Goal: Information Seeking & Learning: Learn about a topic

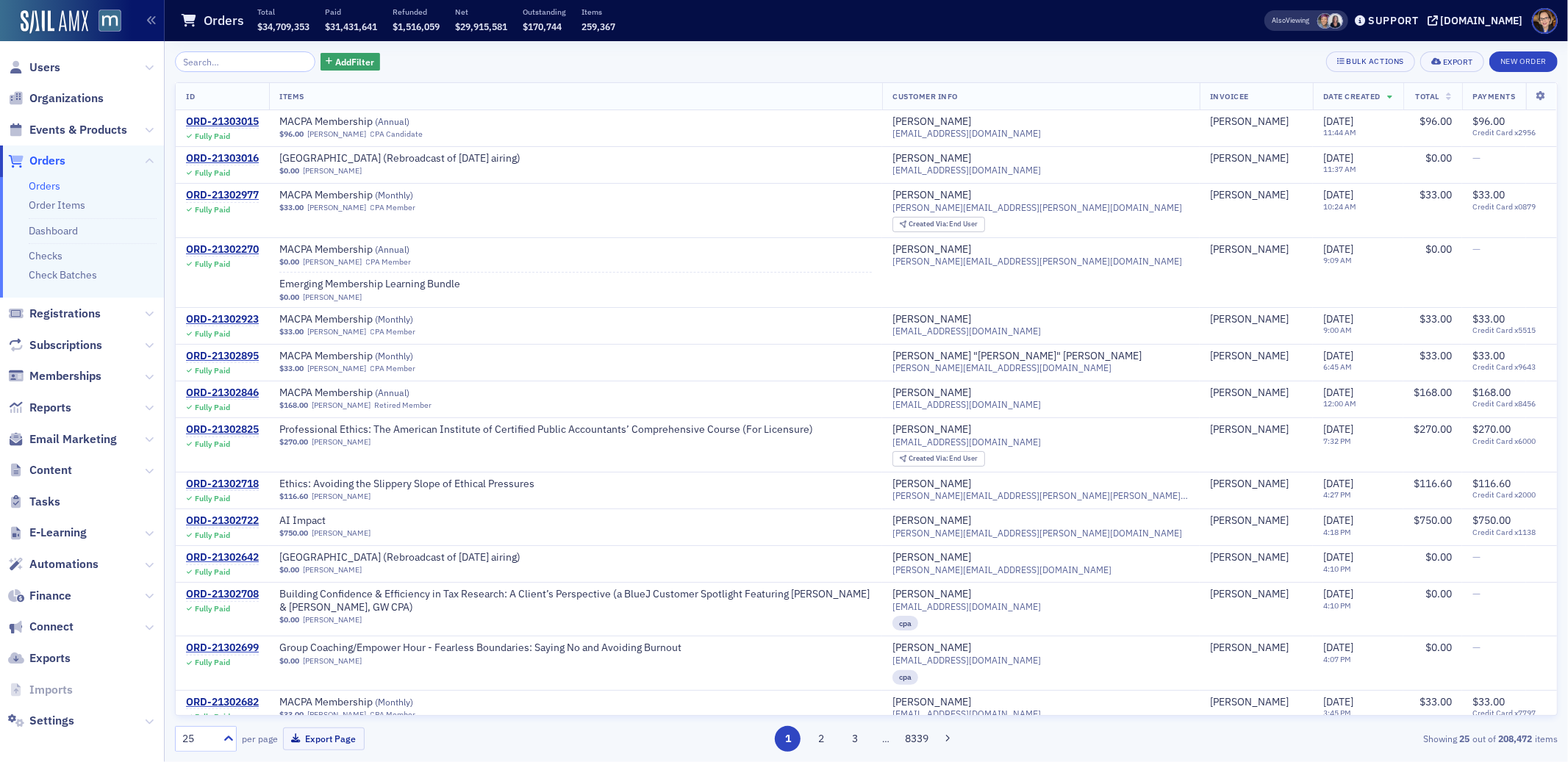
click at [48, 155] on span "Orders" at bounding box center [48, 161] width 36 height 16
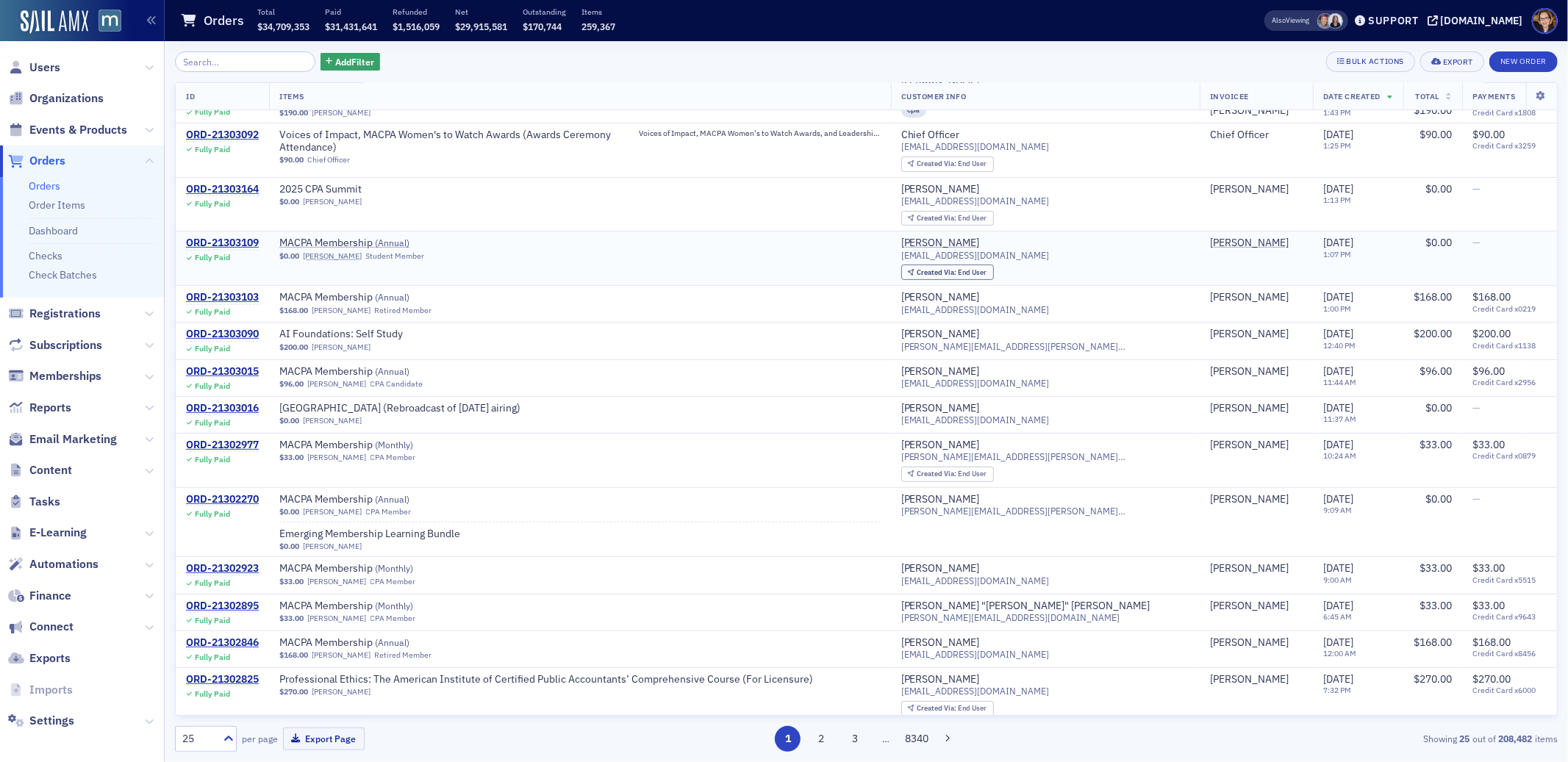
scroll to position [289, 0]
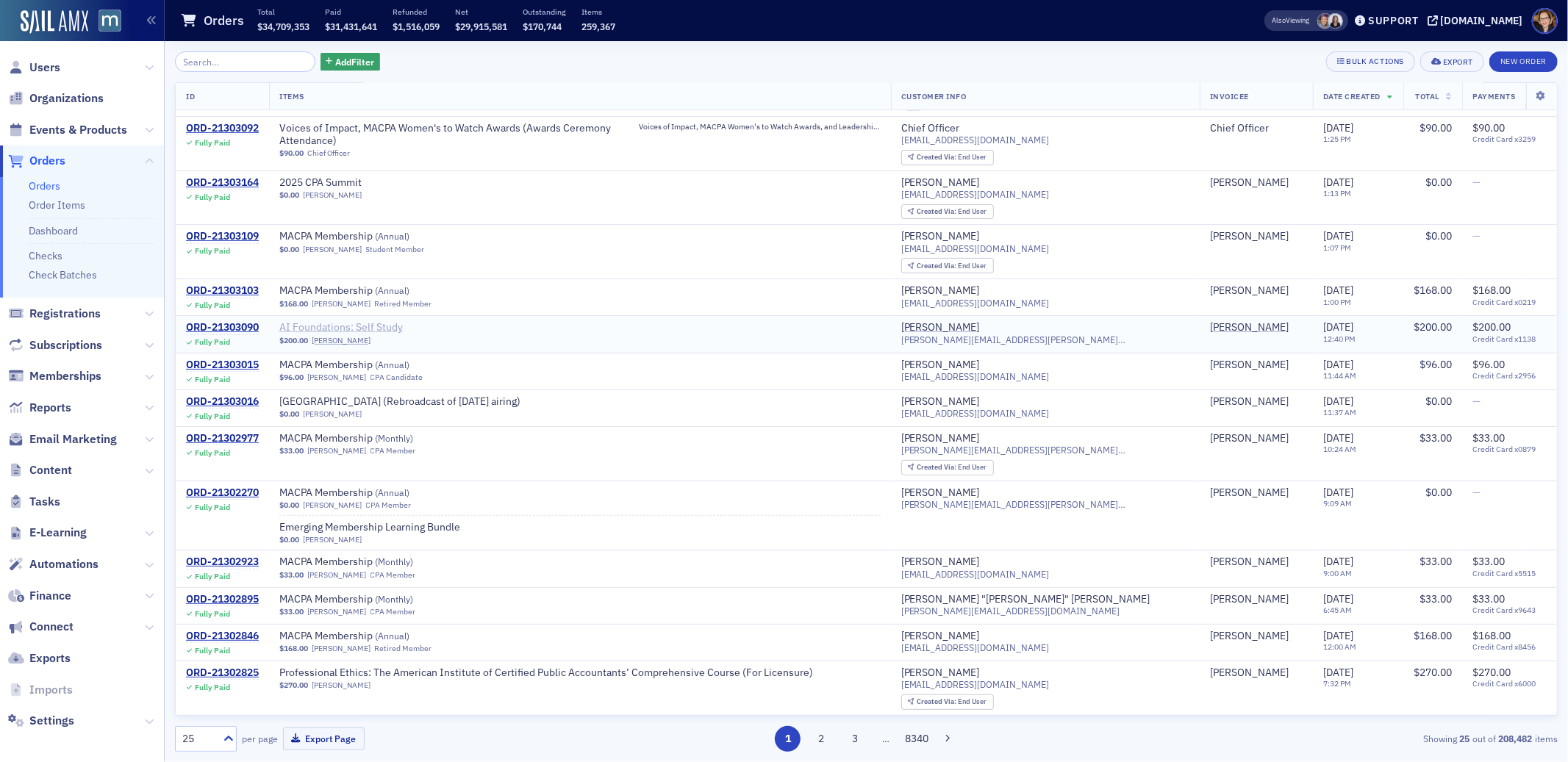
click at [347, 328] on span "AI Foundations: Self Study" at bounding box center [372, 327] width 185 height 13
click at [235, 326] on div "ORD-21303090" at bounding box center [222, 327] width 73 height 13
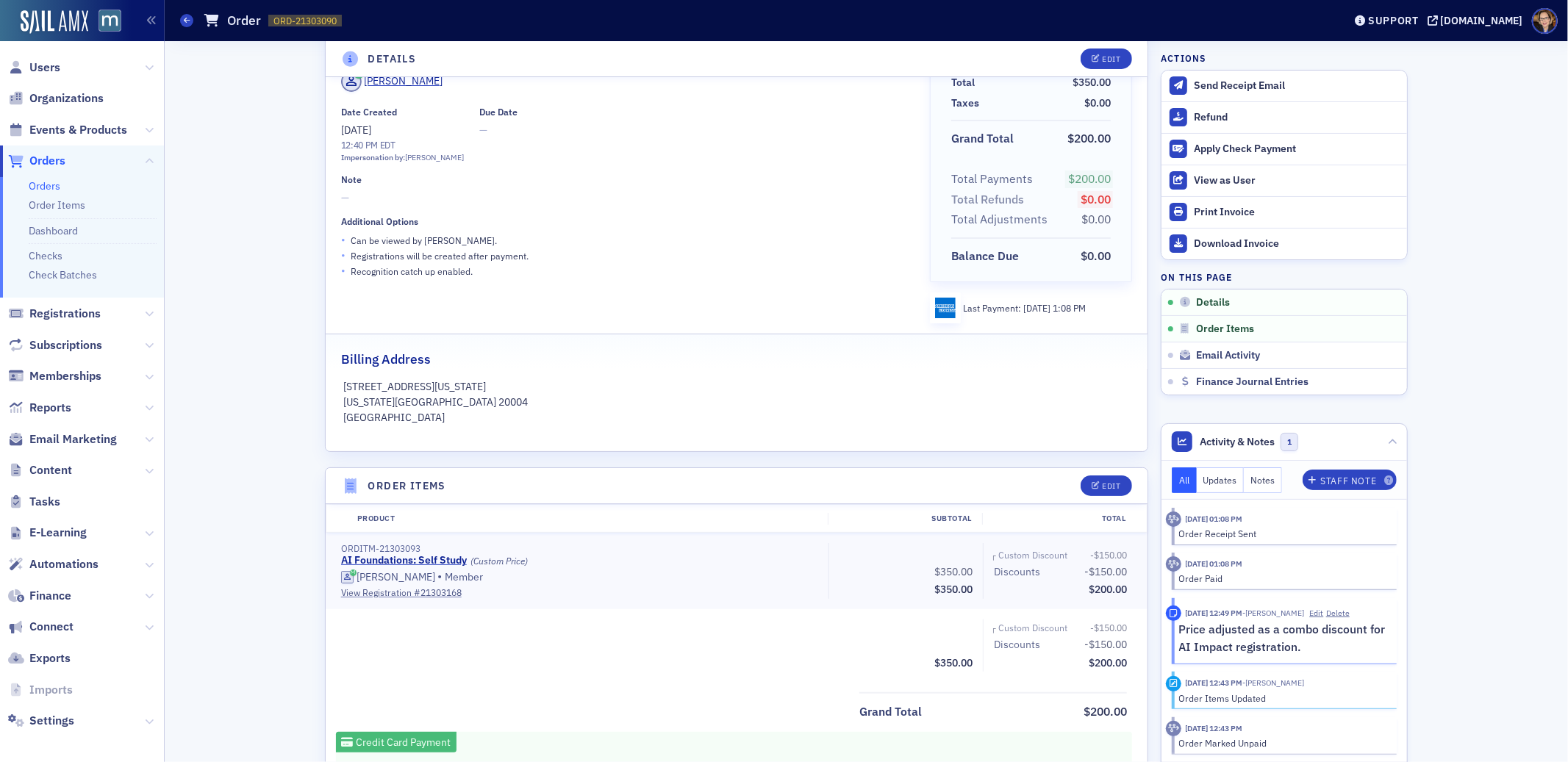
scroll to position [301, 0]
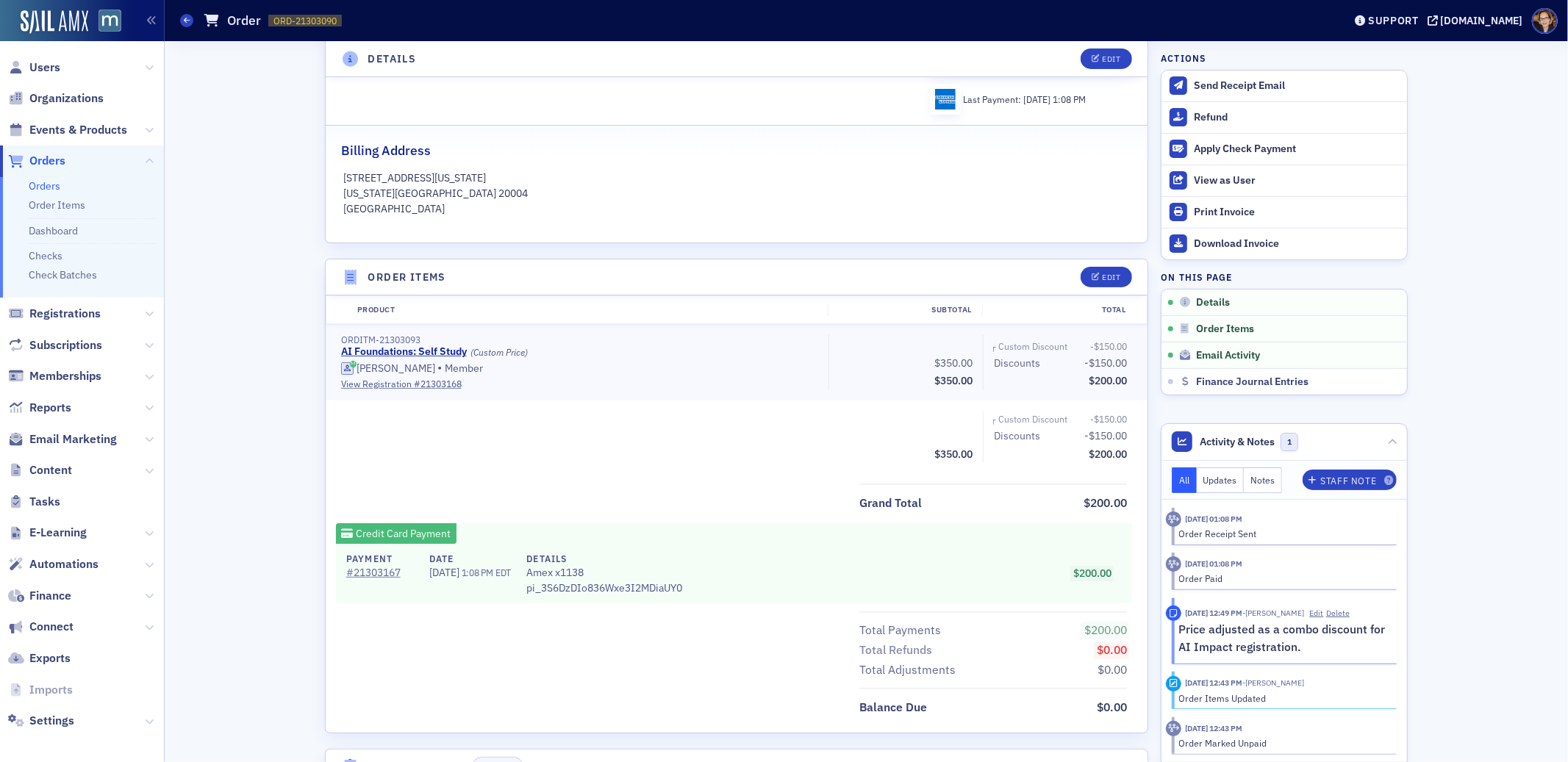
click at [35, 157] on span "Orders" at bounding box center [48, 161] width 36 height 16
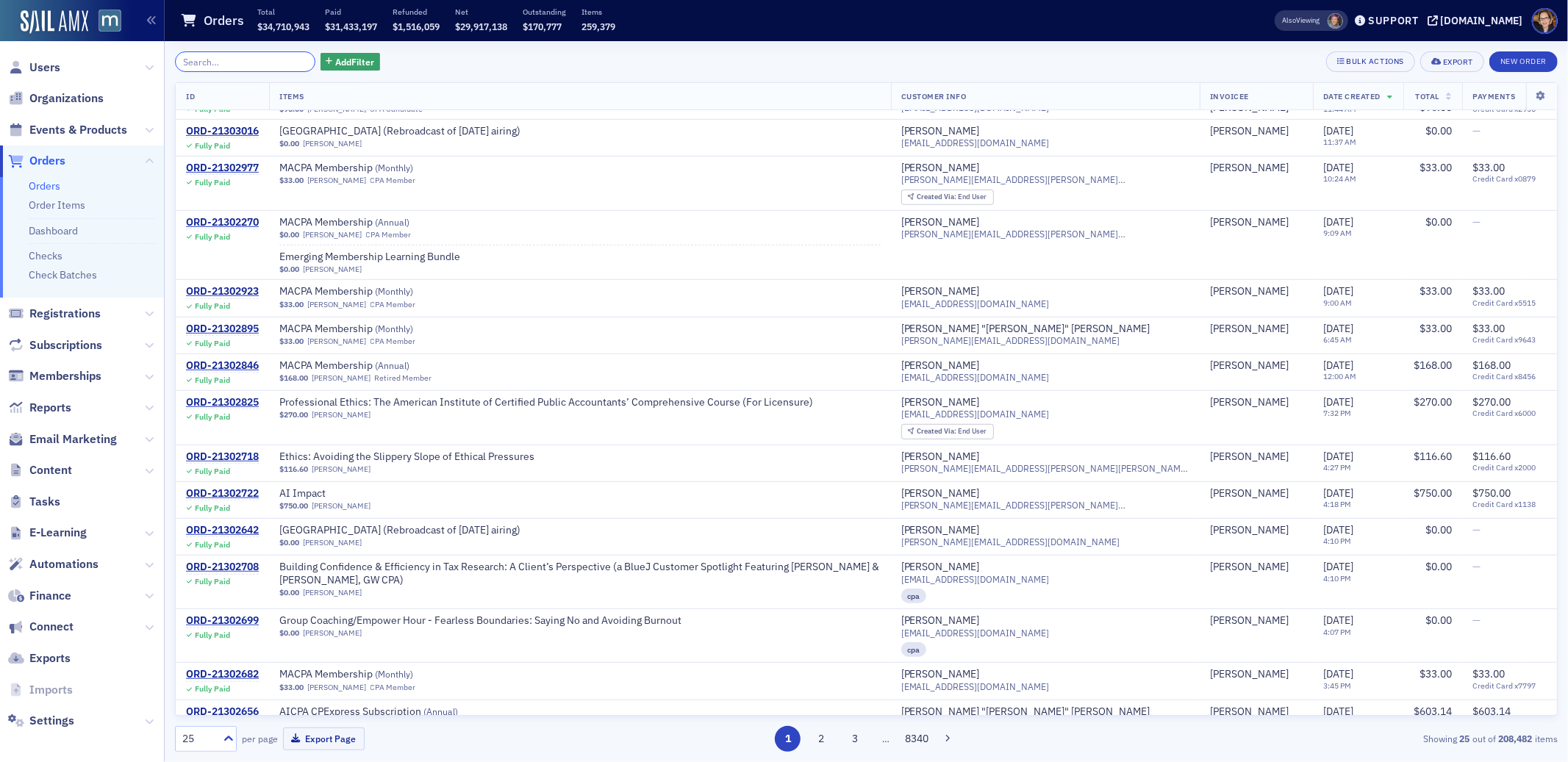
scroll to position [560, 0]
click at [52, 159] on span "Orders" at bounding box center [48, 161] width 36 height 16
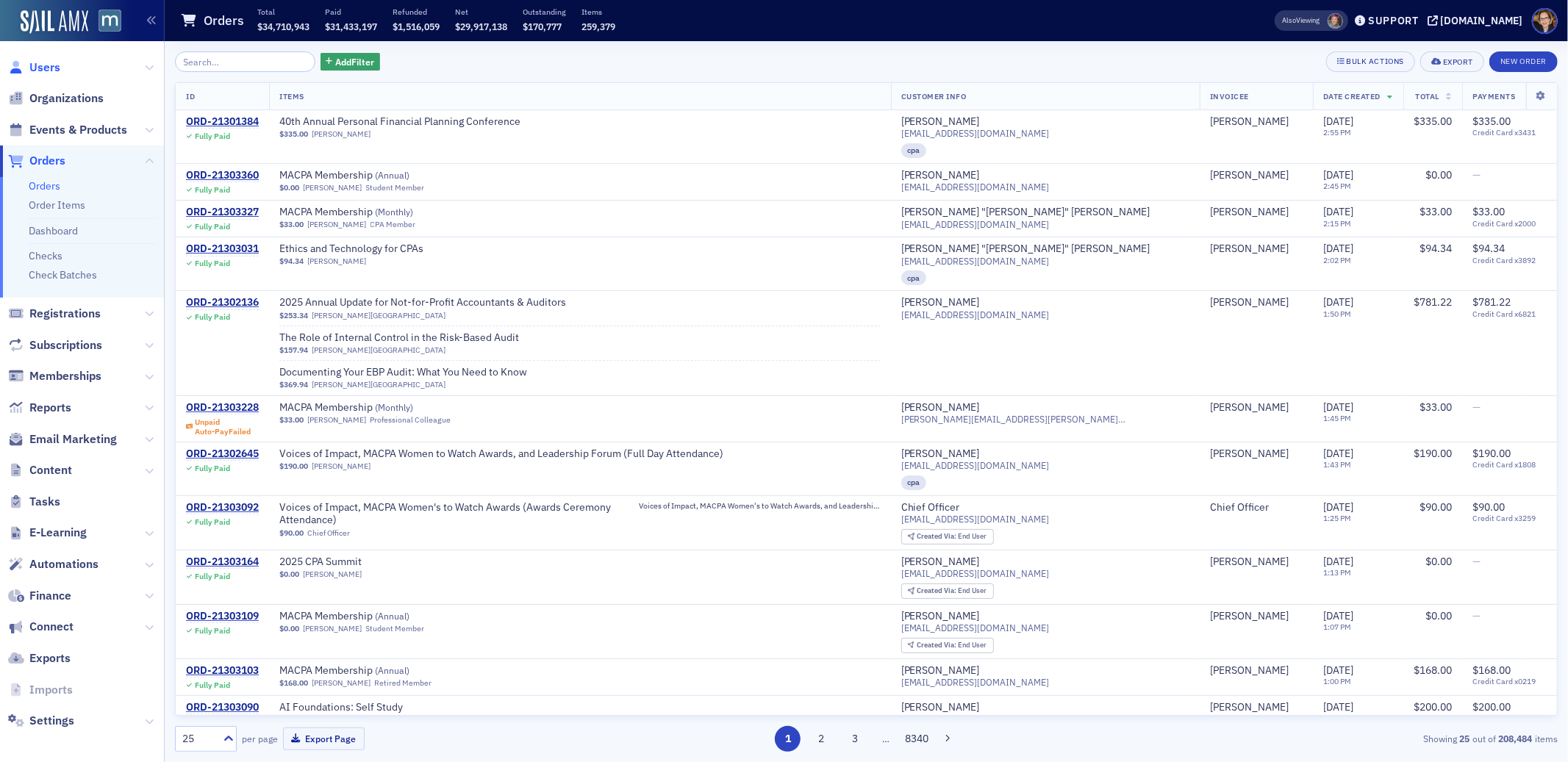
click at [30, 69] on span "Users" at bounding box center [45, 67] width 31 height 16
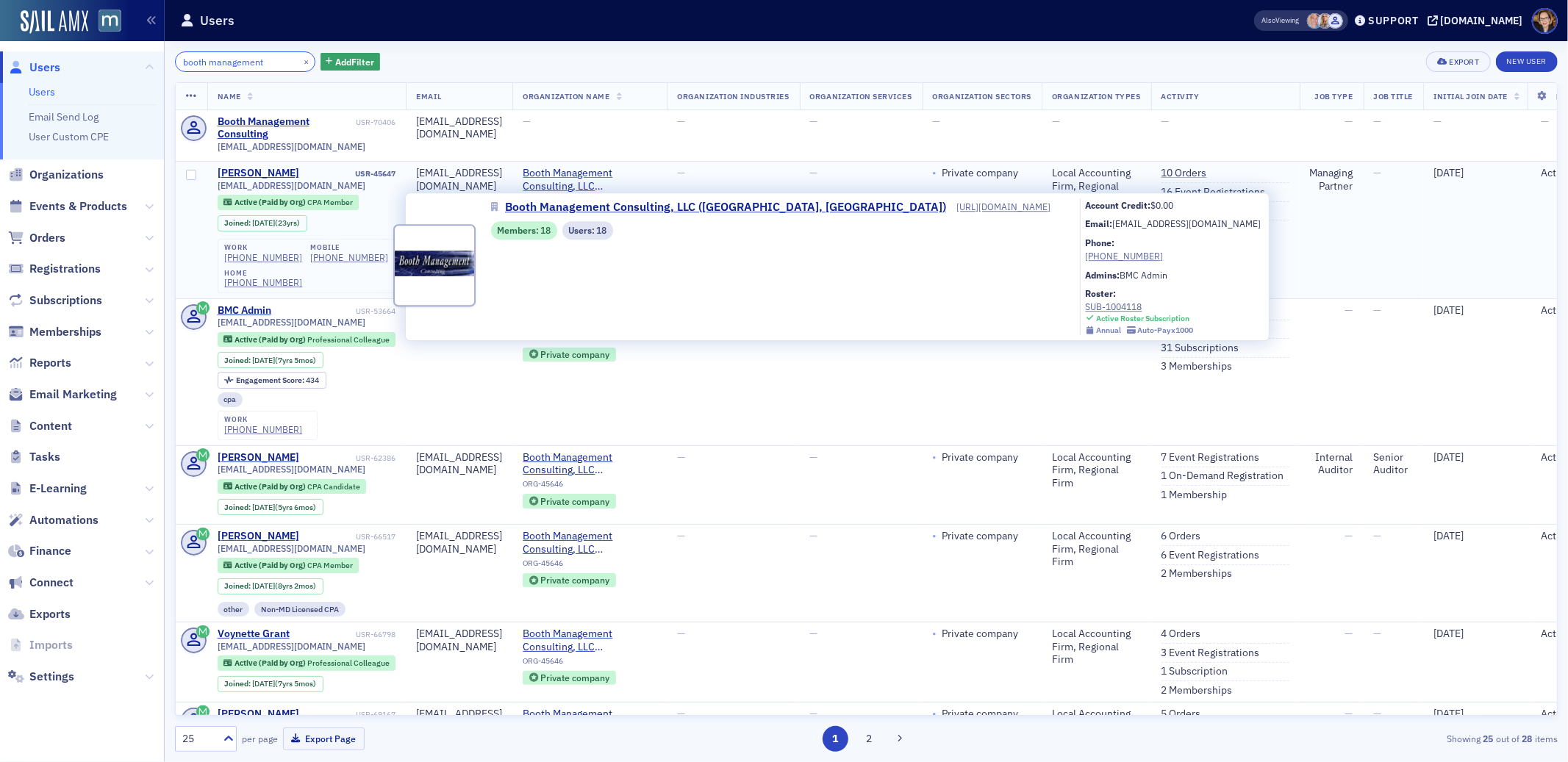
type input "booth management"
click at [657, 168] on span "Booth Management Consulting, LLC ([GEOGRAPHIC_DATA], [GEOGRAPHIC_DATA])" at bounding box center [589, 180] width 134 height 26
select select "US"
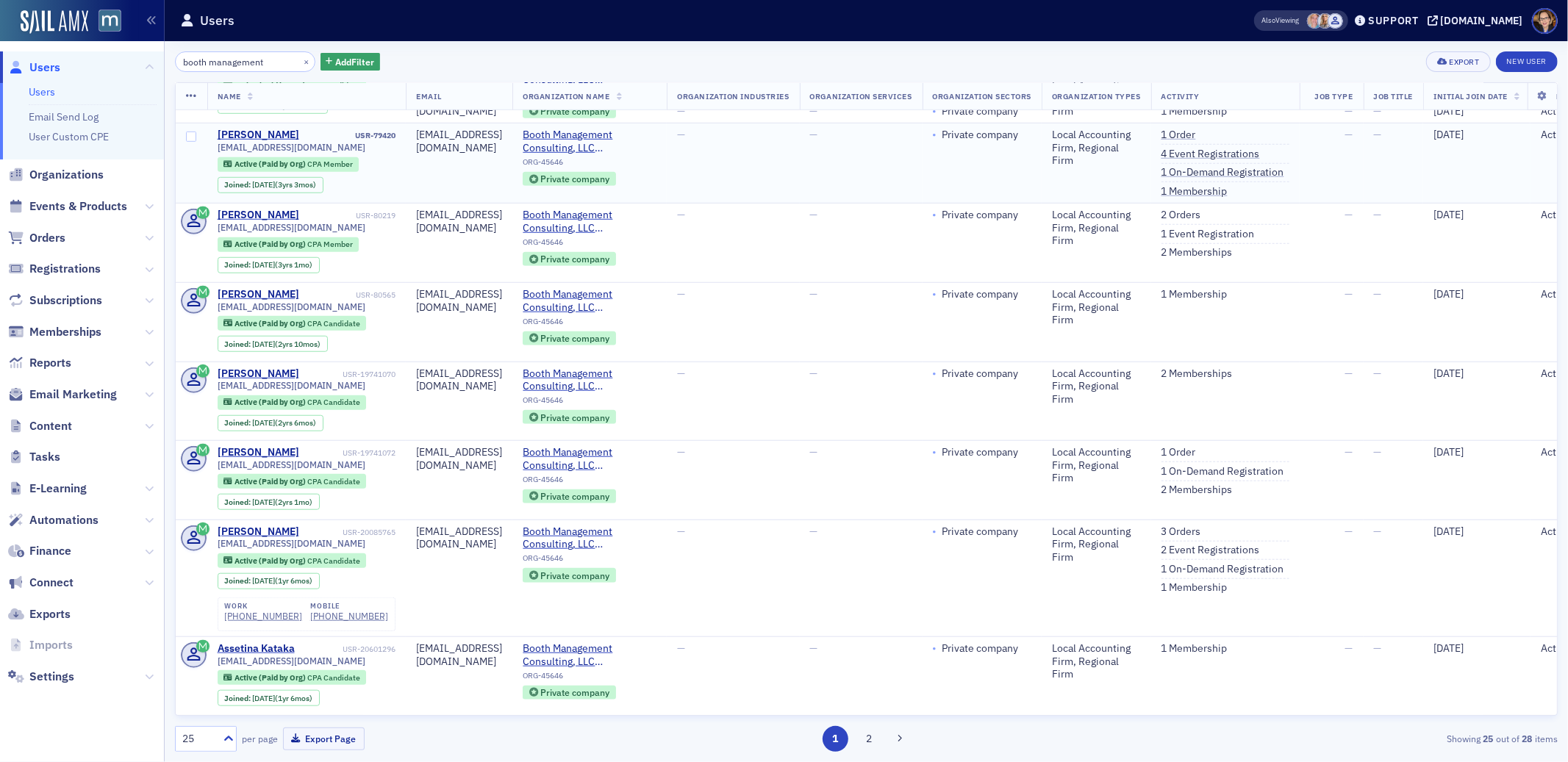
scroll to position [1487, 0]
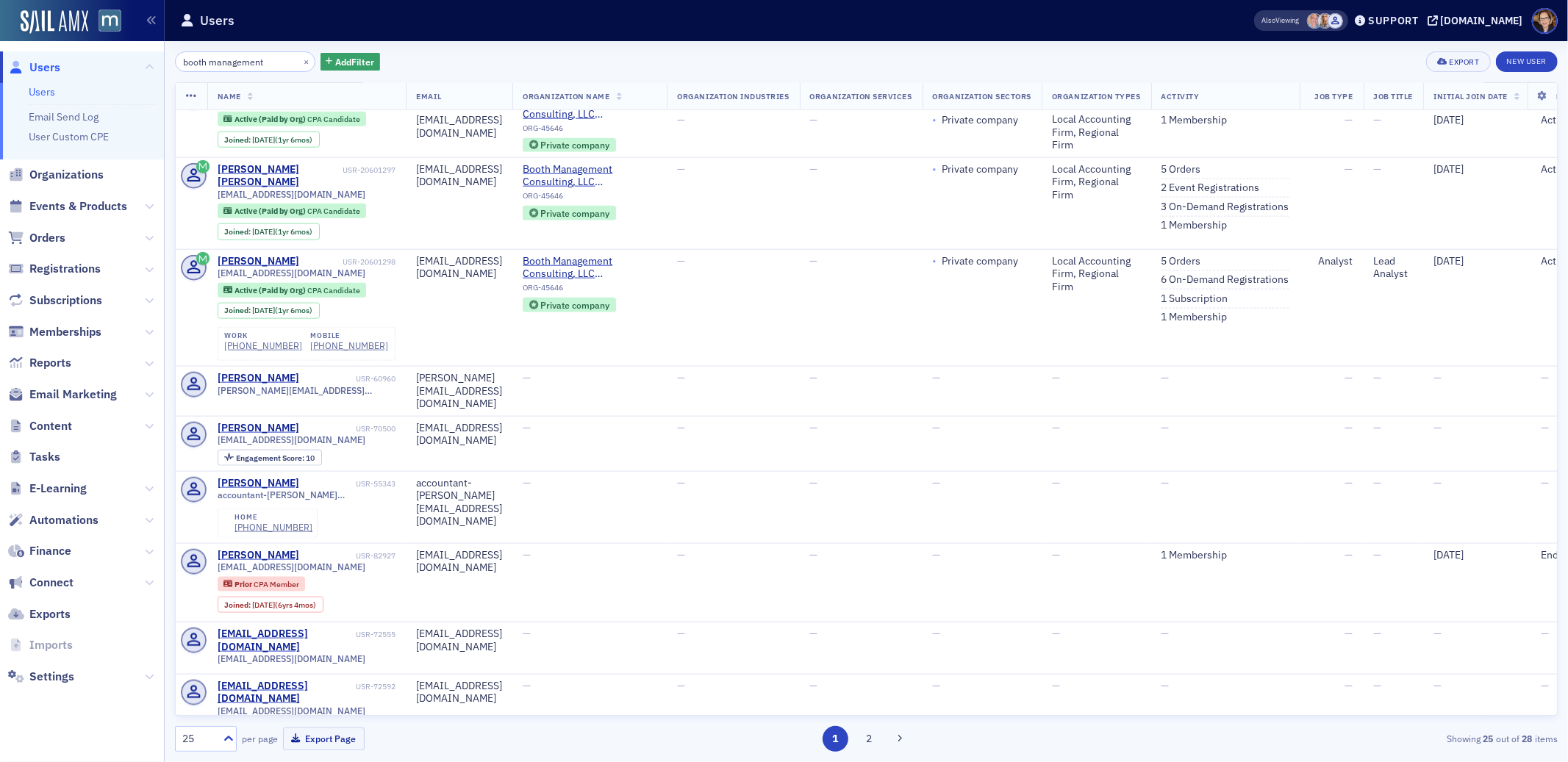
drag, startPoint x: 279, startPoint y: 64, endPoint x: 98, endPoint y: 56, distance: 181.2
click at [98, 56] on div "Users Users Email Send Log User Custom CPE Organizations Events & Products Orde…" at bounding box center [784, 381] width 1568 height 762
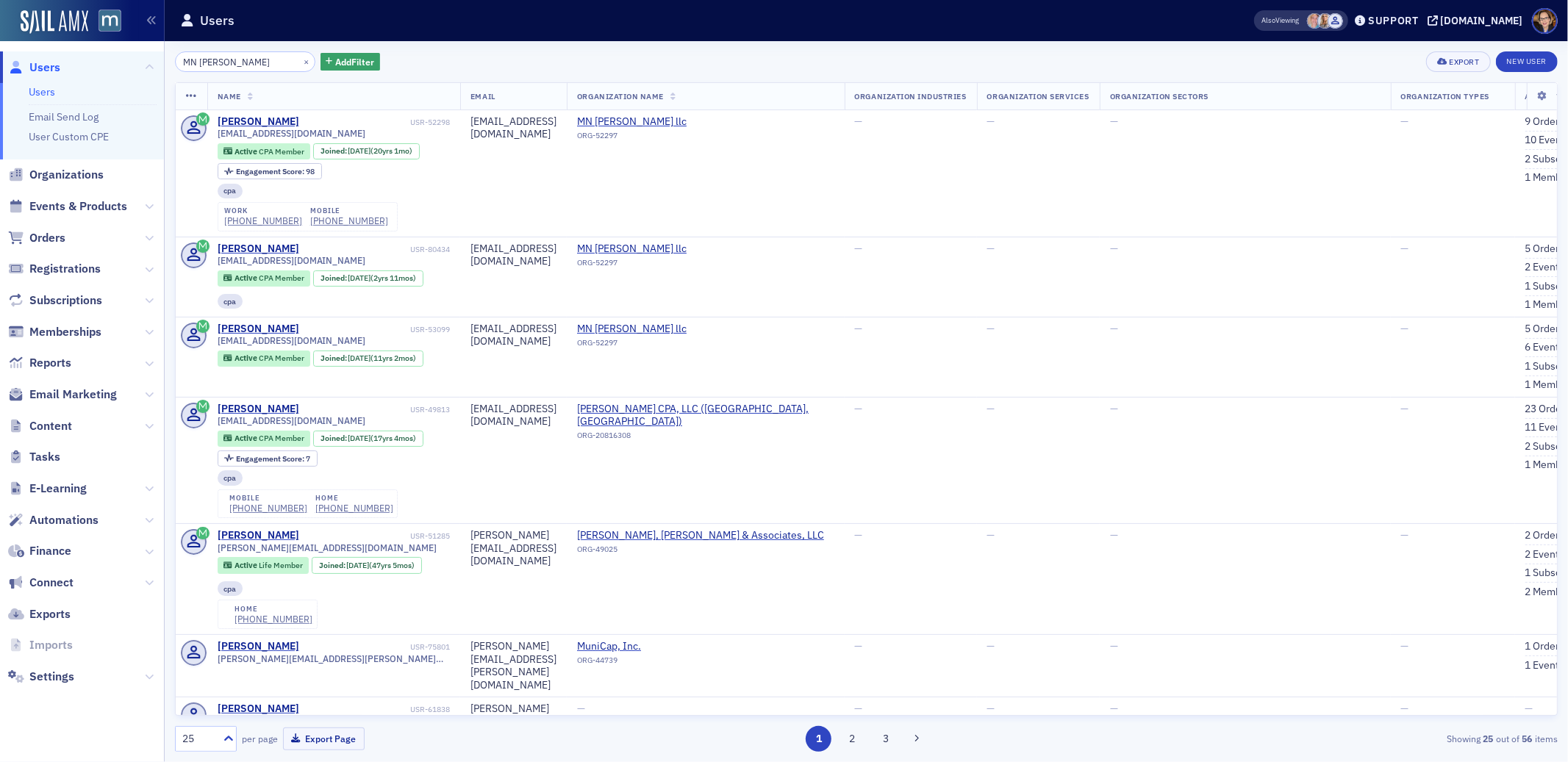
drag, startPoint x: 227, startPoint y: 62, endPoint x: 154, endPoint y: 58, distance: 73.1
click at [154, 58] on div "Users Users Email Send Log User Custom CPE Organizations Events & Products Orde…" at bounding box center [784, 381] width 1568 height 762
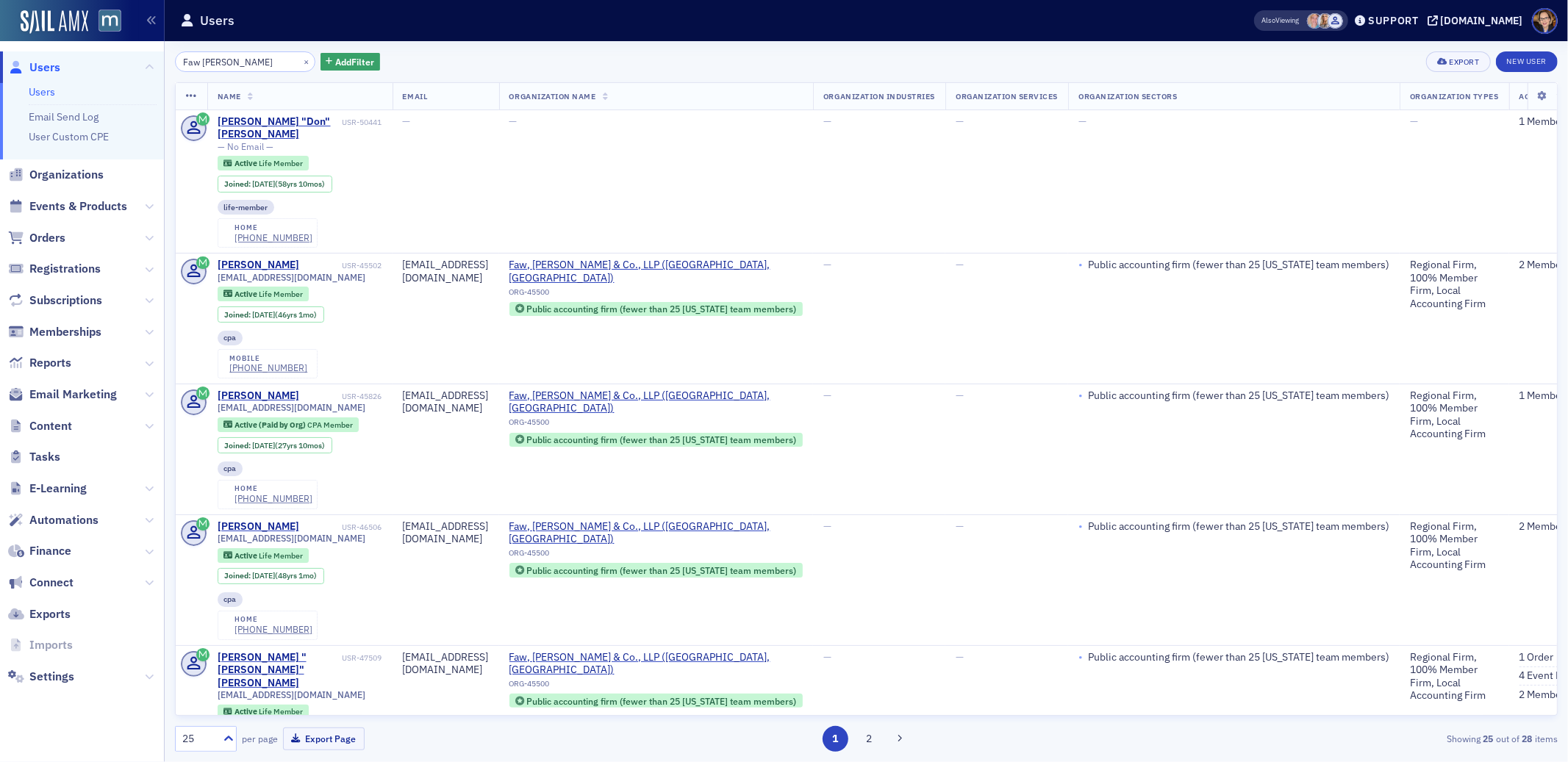
drag, startPoint x: 269, startPoint y: 59, endPoint x: 132, endPoint y: 55, distance: 137.1
click at [132, 55] on div "Users Users Email Send Log User Custom CPE Organizations Events & Products Orde…" at bounding box center [784, 381] width 1568 height 762
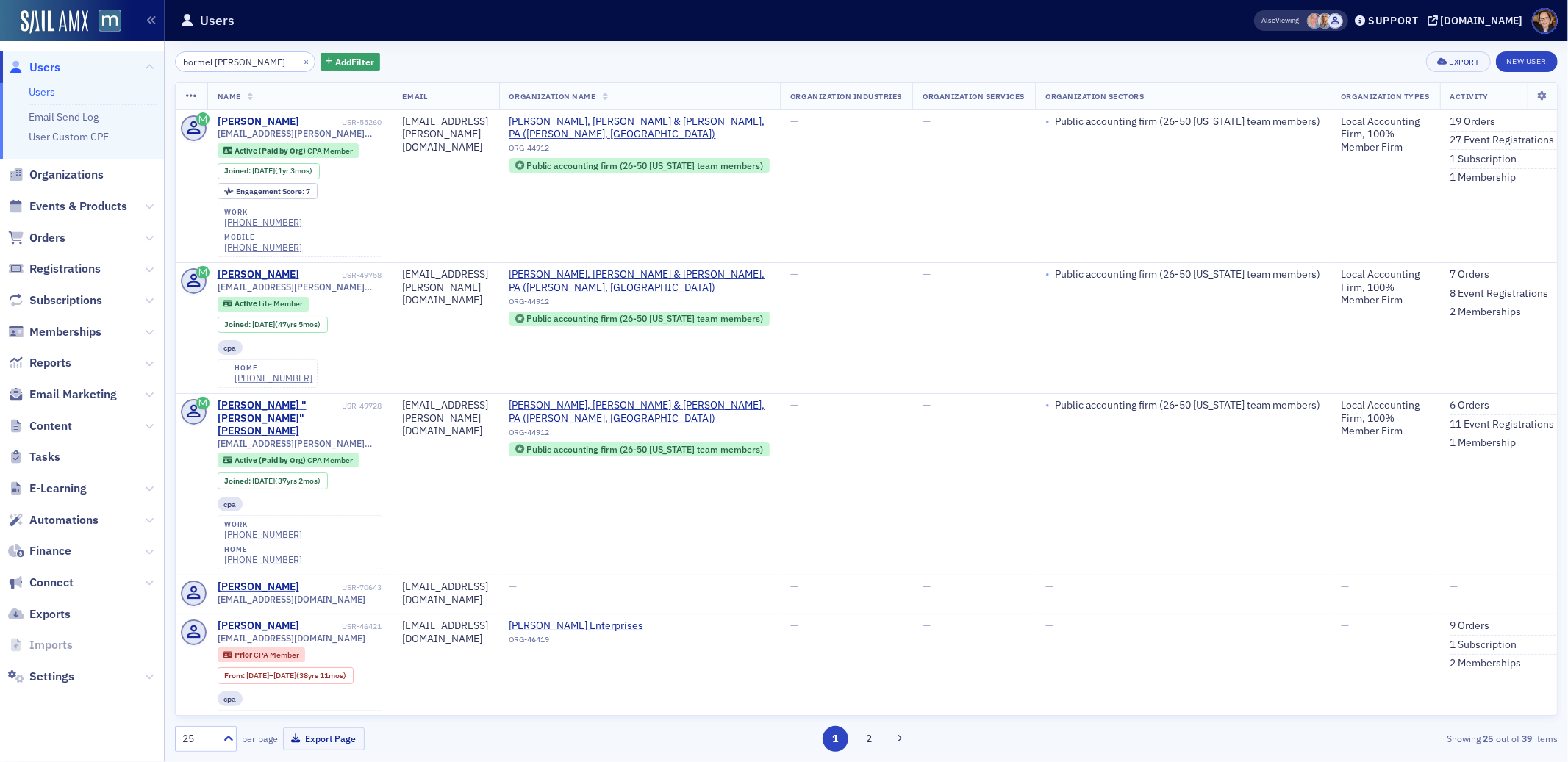
drag, startPoint x: 258, startPoint y: 56, endPoint x: 129, endPoint y: 56, distance: 129.0
click at [129, 56] on div "Users Users Email Send Log User Custom CPE Organizations Events & Products Orde…" at bounding box center [784, 381] width 1568 height 762
type input "bormel [PERSON_NAME]"
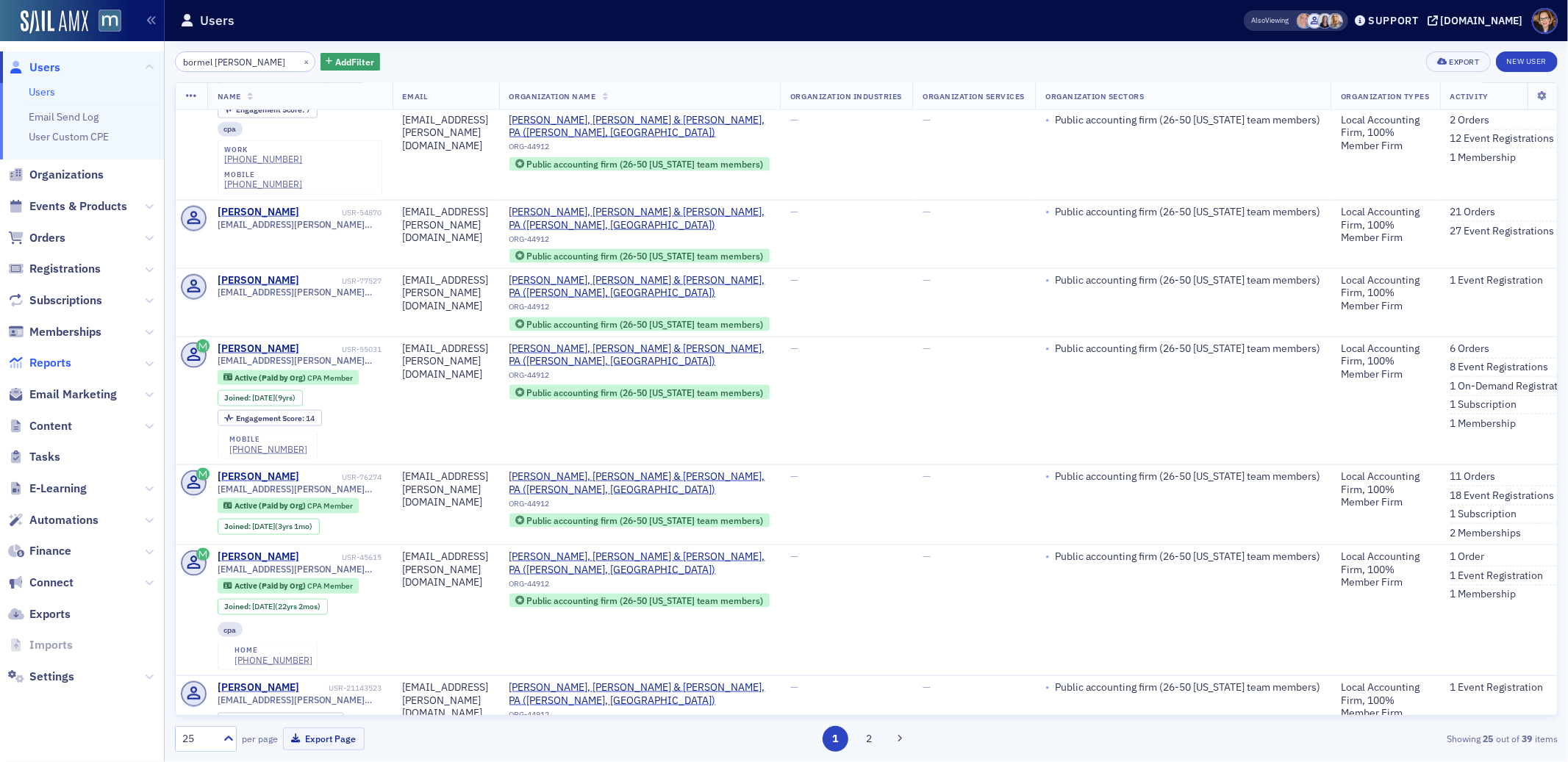
scroll to position [1696, 0]
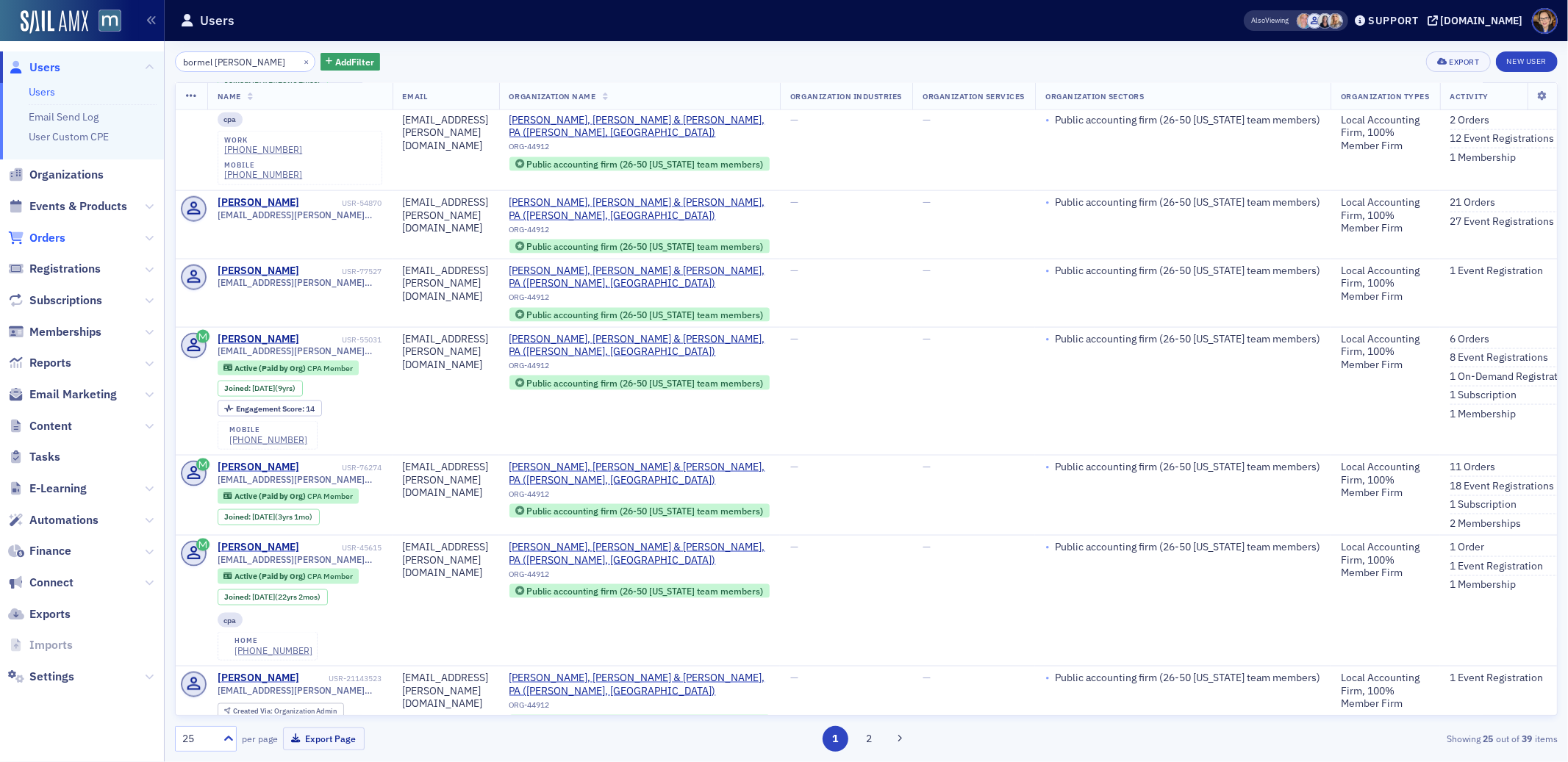
click at [48, 236] on span "Orders" at bounding box center [48, 238] width 36 height 16
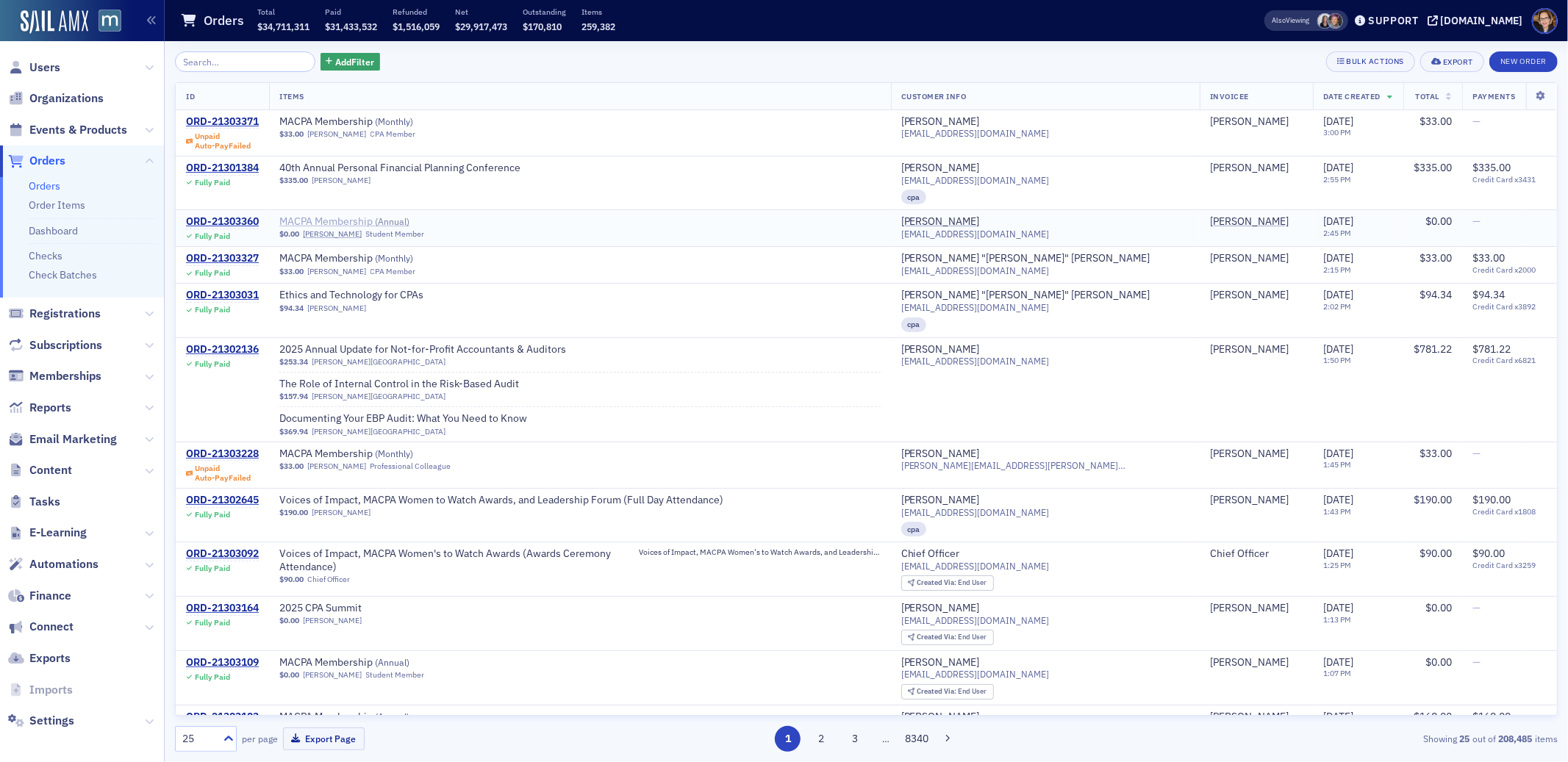
click at [408, 228] on span "MACPA Membership ( Annual )" at bounding box center [372, 222] width 185 height 13
click at [332, 235] on link "[PERSON_NAME]" at bounding box center [332, 234] width 59 height 9
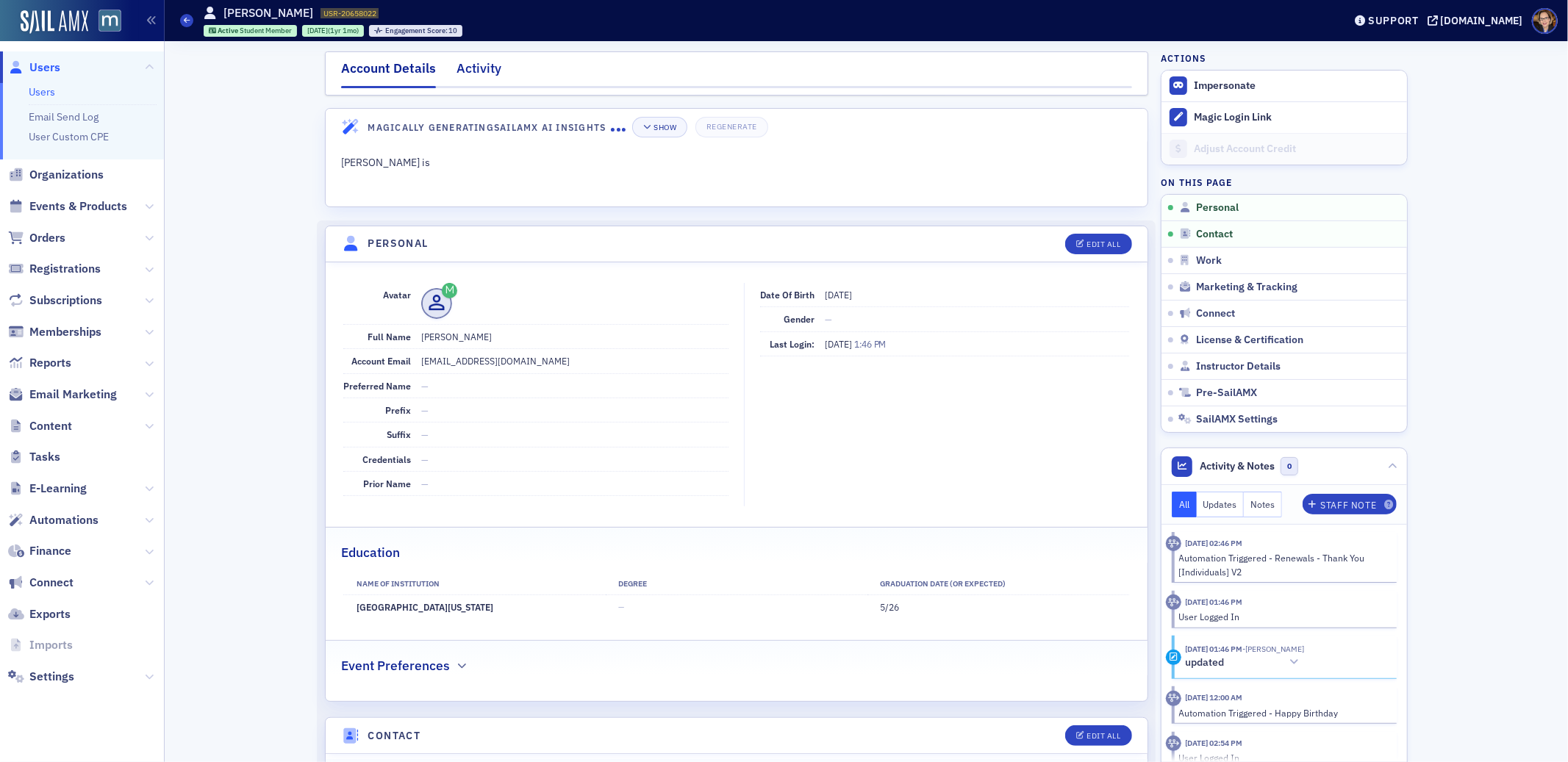
click at [485, 69] on div "Activity" at bounding box center [479, 72] width 45 height 27
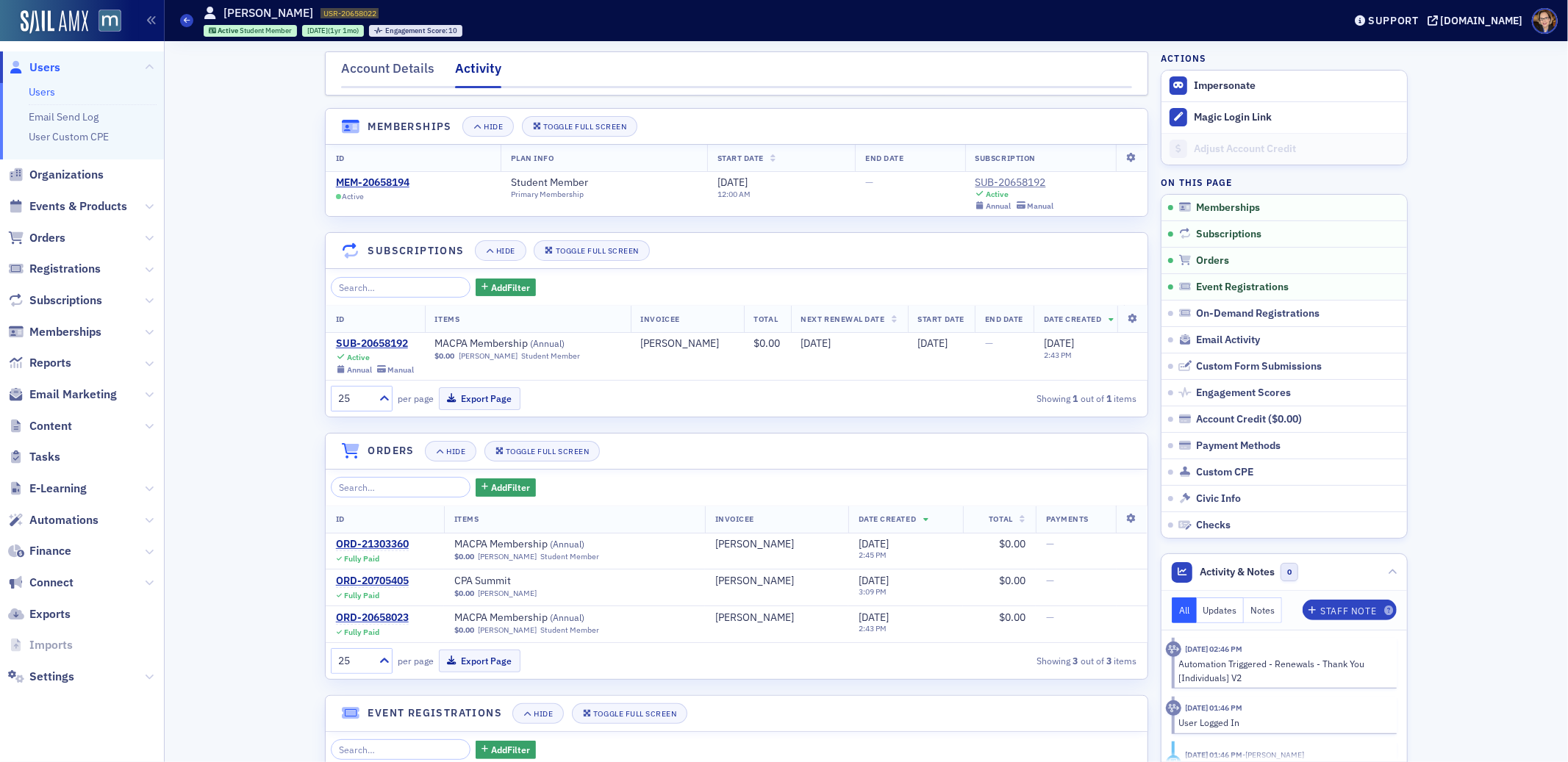
scroll to position [3, 0]
click at [375, 59] on div "Account Details" at bounding box center [388, 69] width 94 height 27
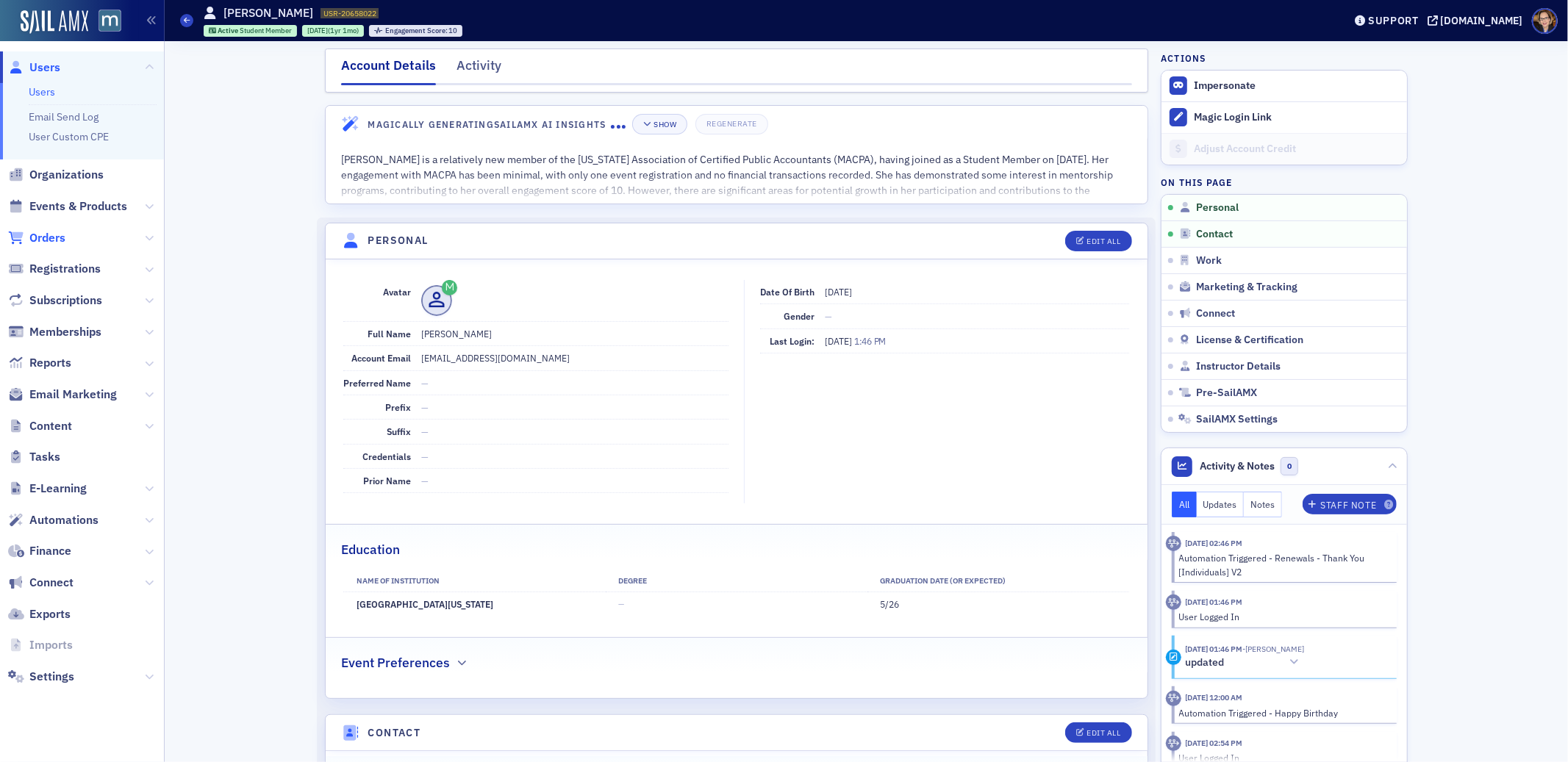
click at [47, 231] on span "Orders" at bounding box center [48, 238] width 36 height 16
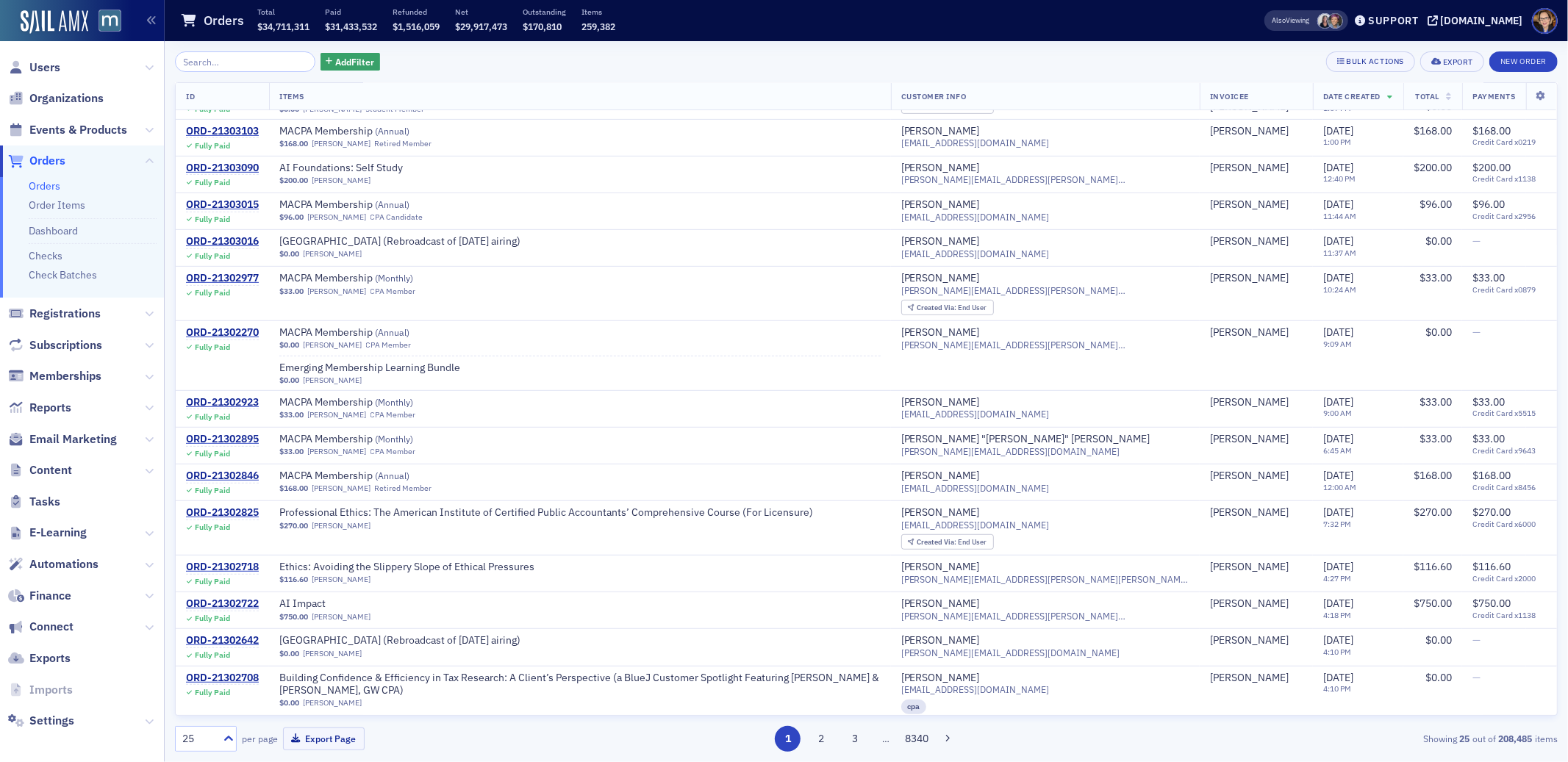
scroll to position [593, 0]
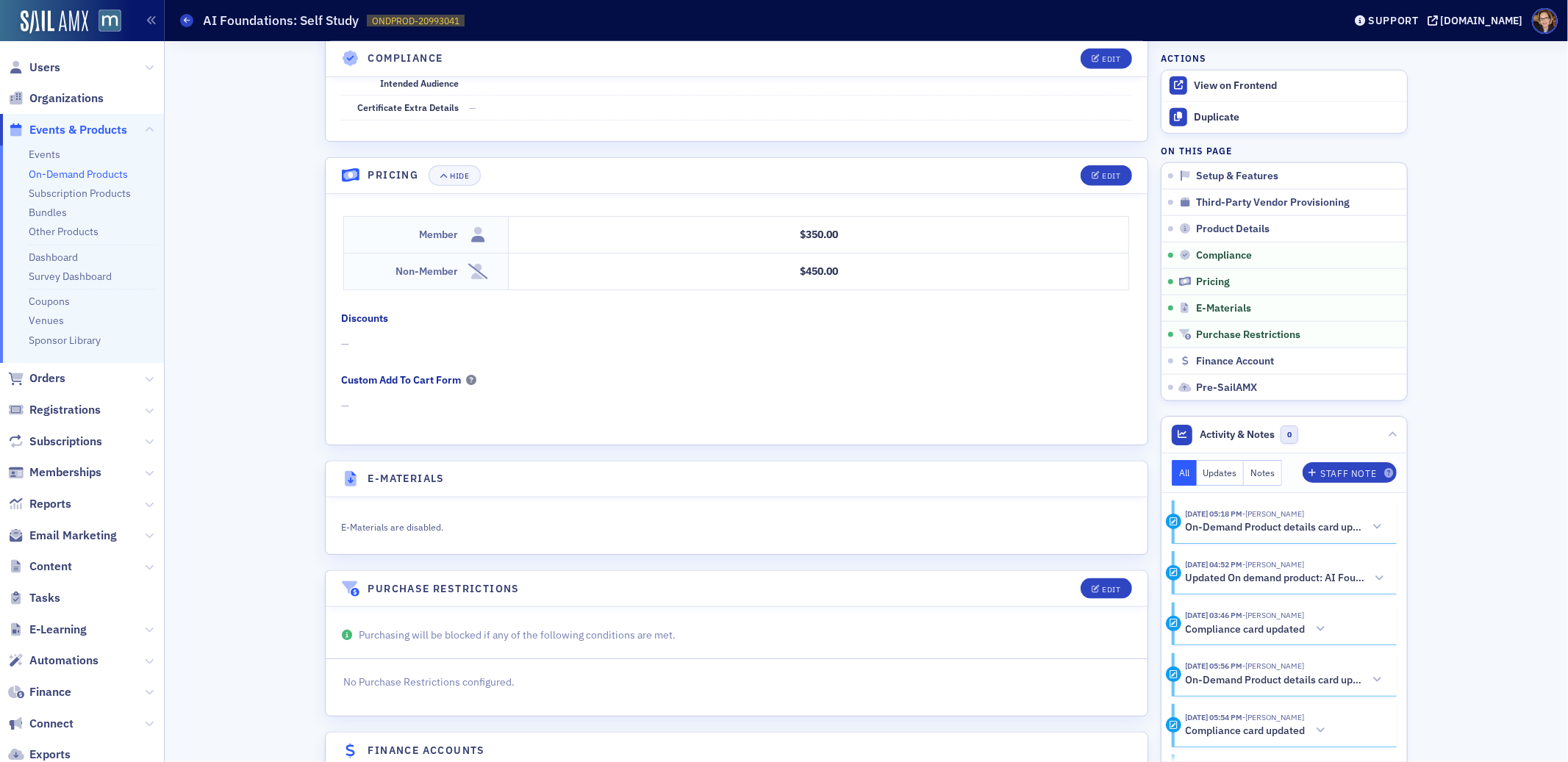
scroll to position [1777, 0]
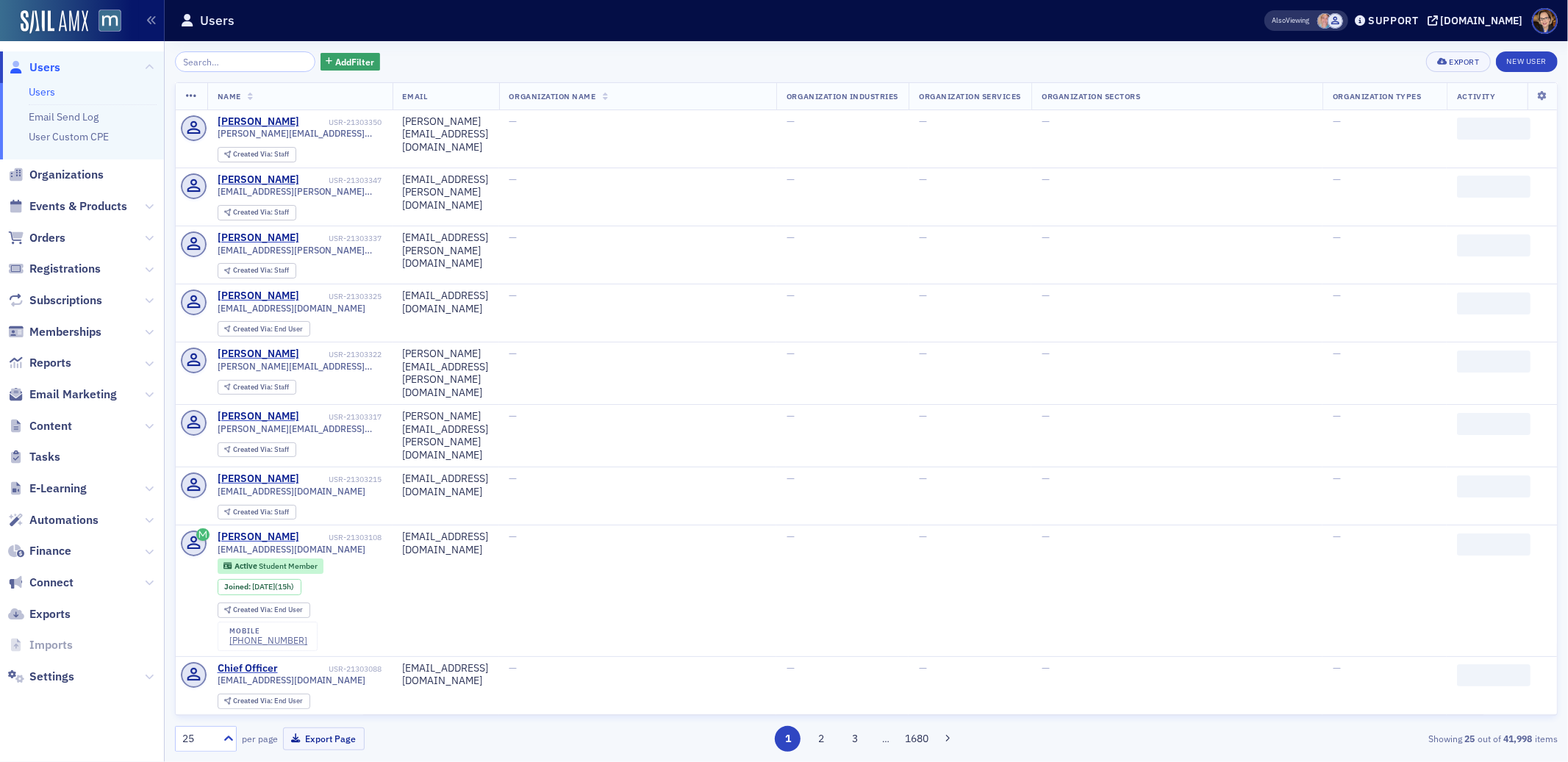
click at [212, 58] on input "search" at bounding box center [245, 62] width 141 height 20
drag, startPoint x: 59, startPoint y: 204, endPoint x: 66, endPoint y: 198, distance: 9.2
click at [59, 204] on span "Events & Products" at bounding box center [78, 206] width 98 height 16
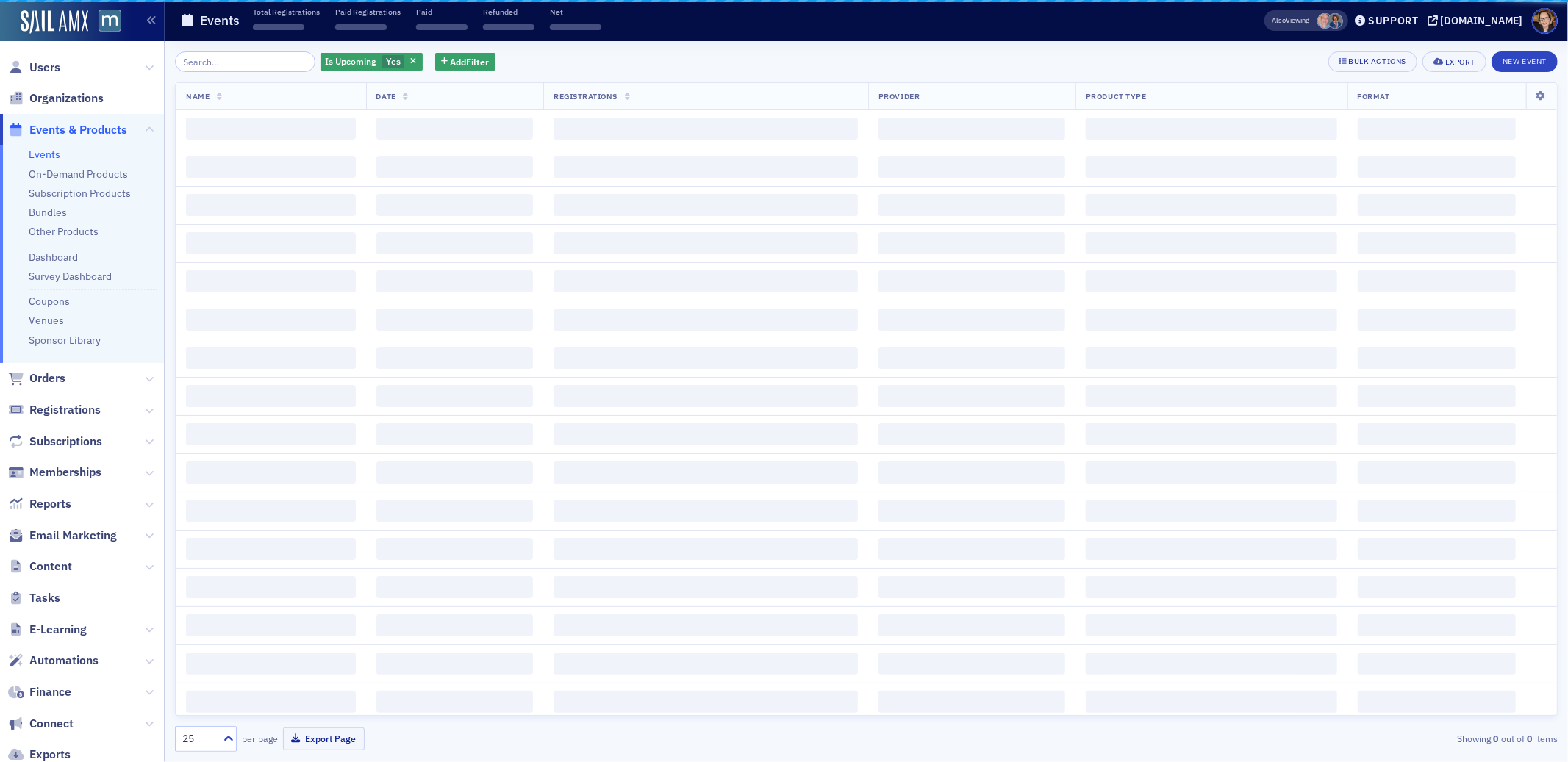
click at [208, 65] on input "search" at bounding box center [245, 62] width 141 height 20
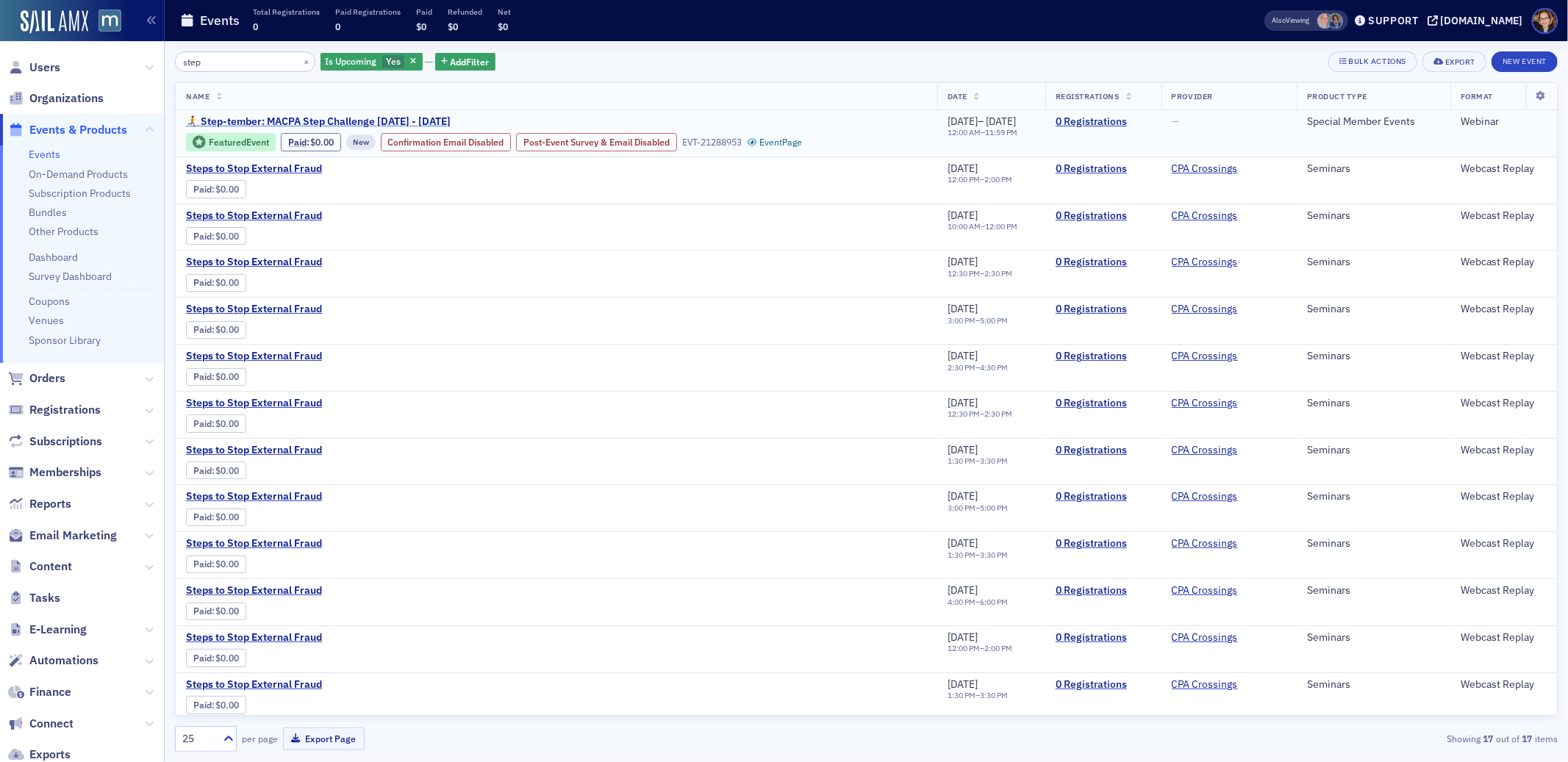
type input "step"
click at [311, 118] on span "🏃‍➡️ Step-tember: MACPA Step Challenge Sept. 15 - Oct. 15, 2025" at bounding box center [318, 122] width 265 height 13
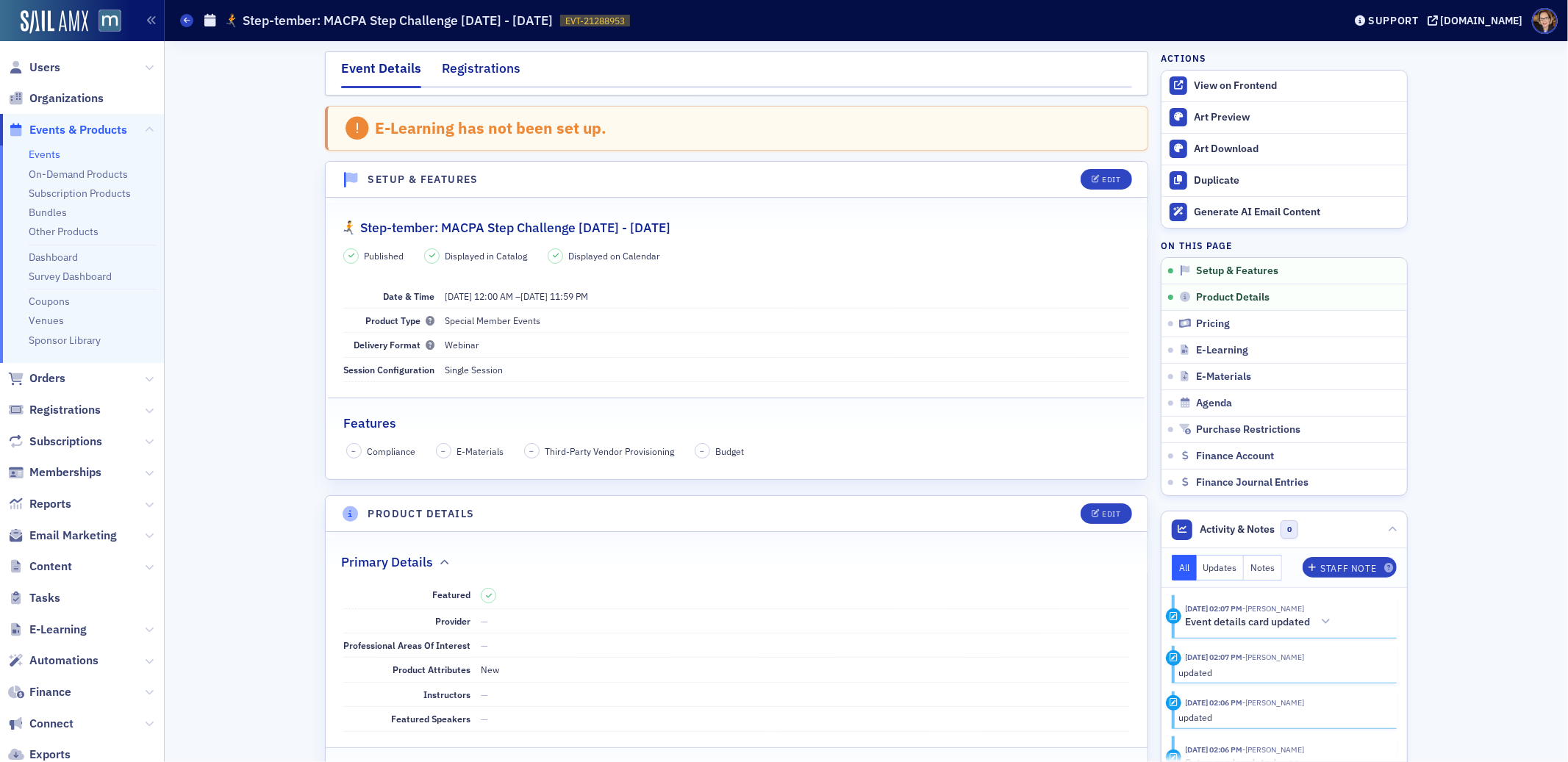
click at [467, 69] on div "Registrations" at bounding box center [481, 72] width 79 height 27
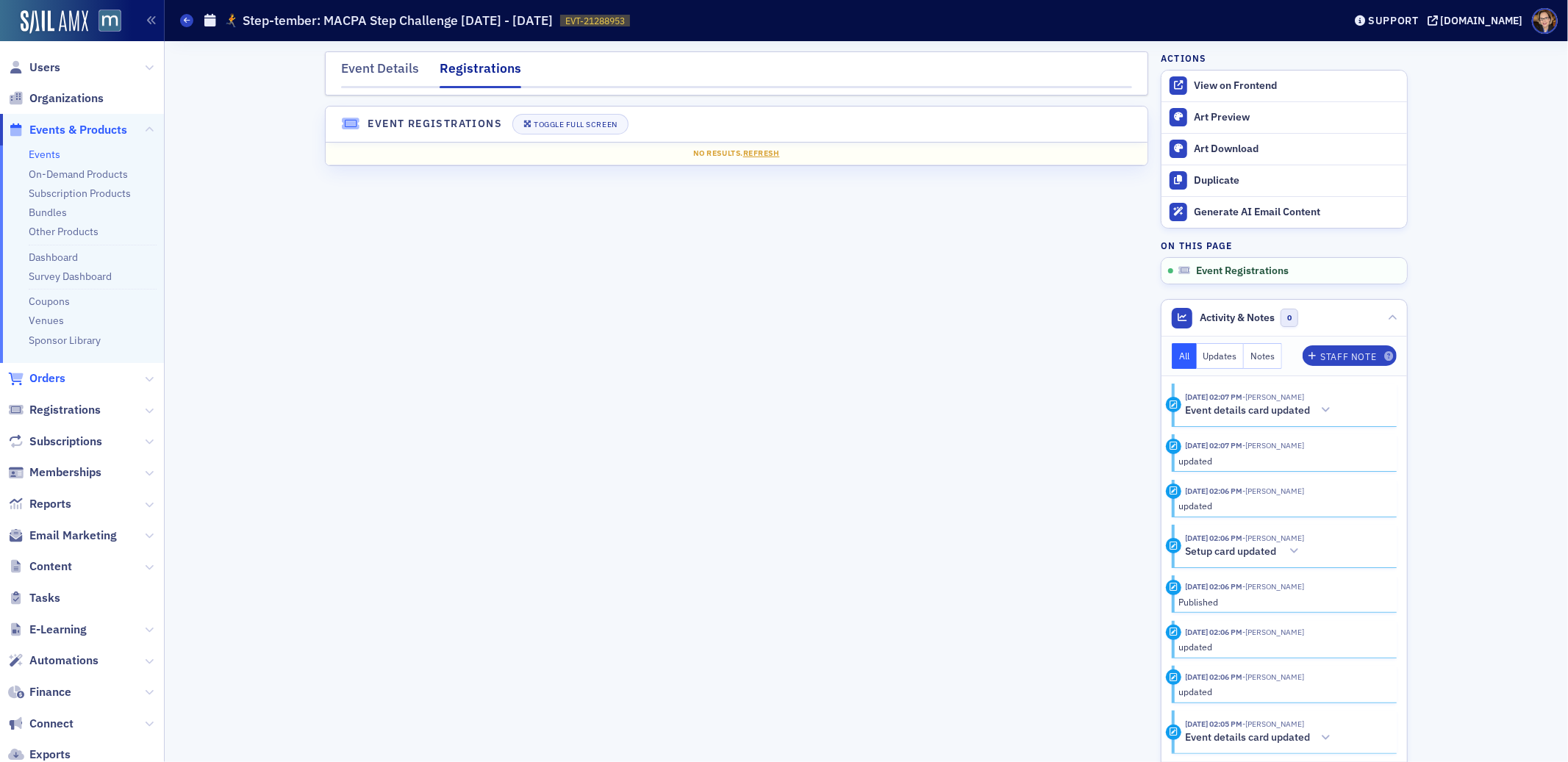
click at [56, 381] on span "Orders" at bounding box center [48, 379] width 36 height 16
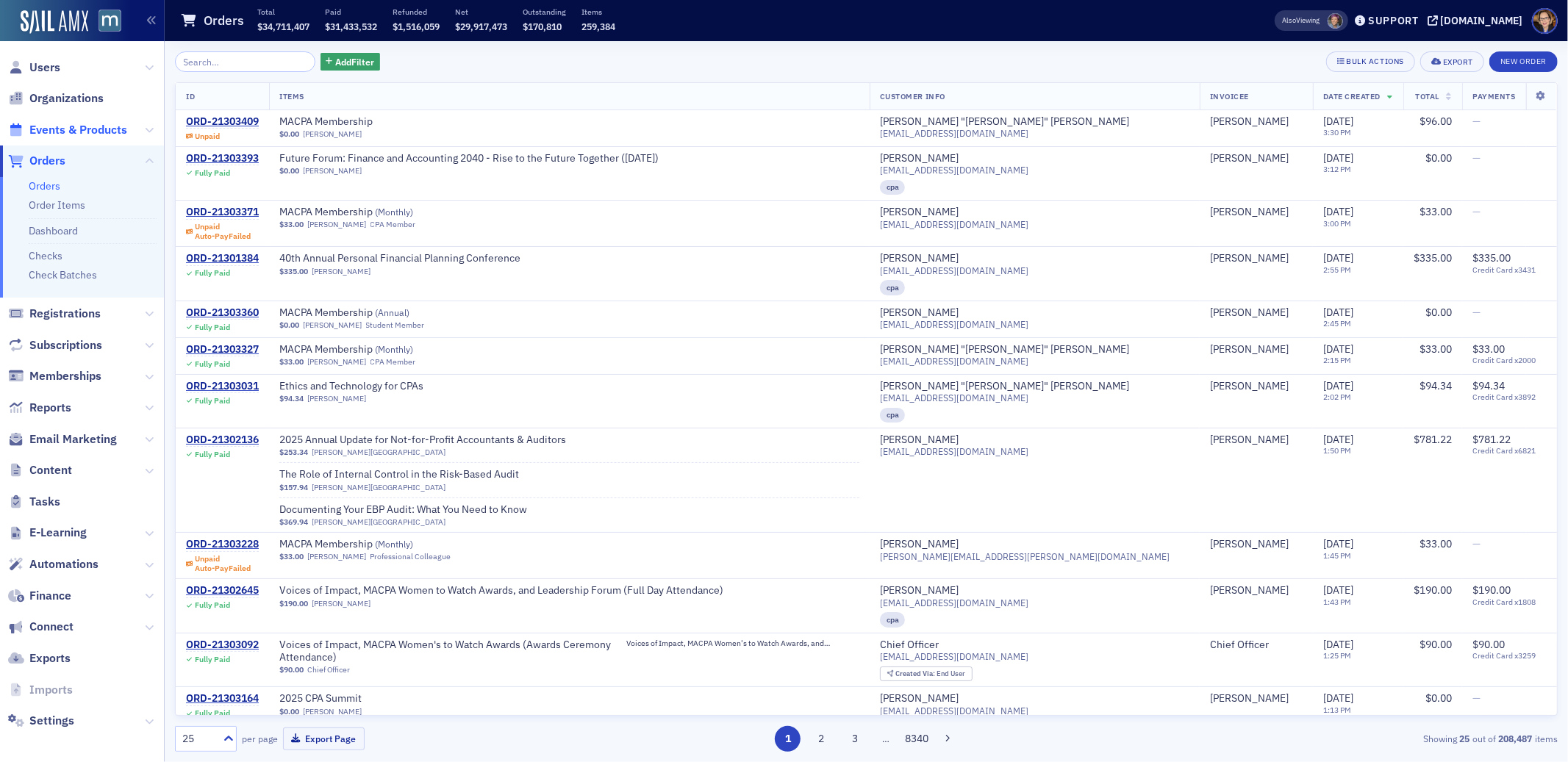
click at [93, 126] on span "Events & Products" at bounding box center [78, 130] width 98 height 16
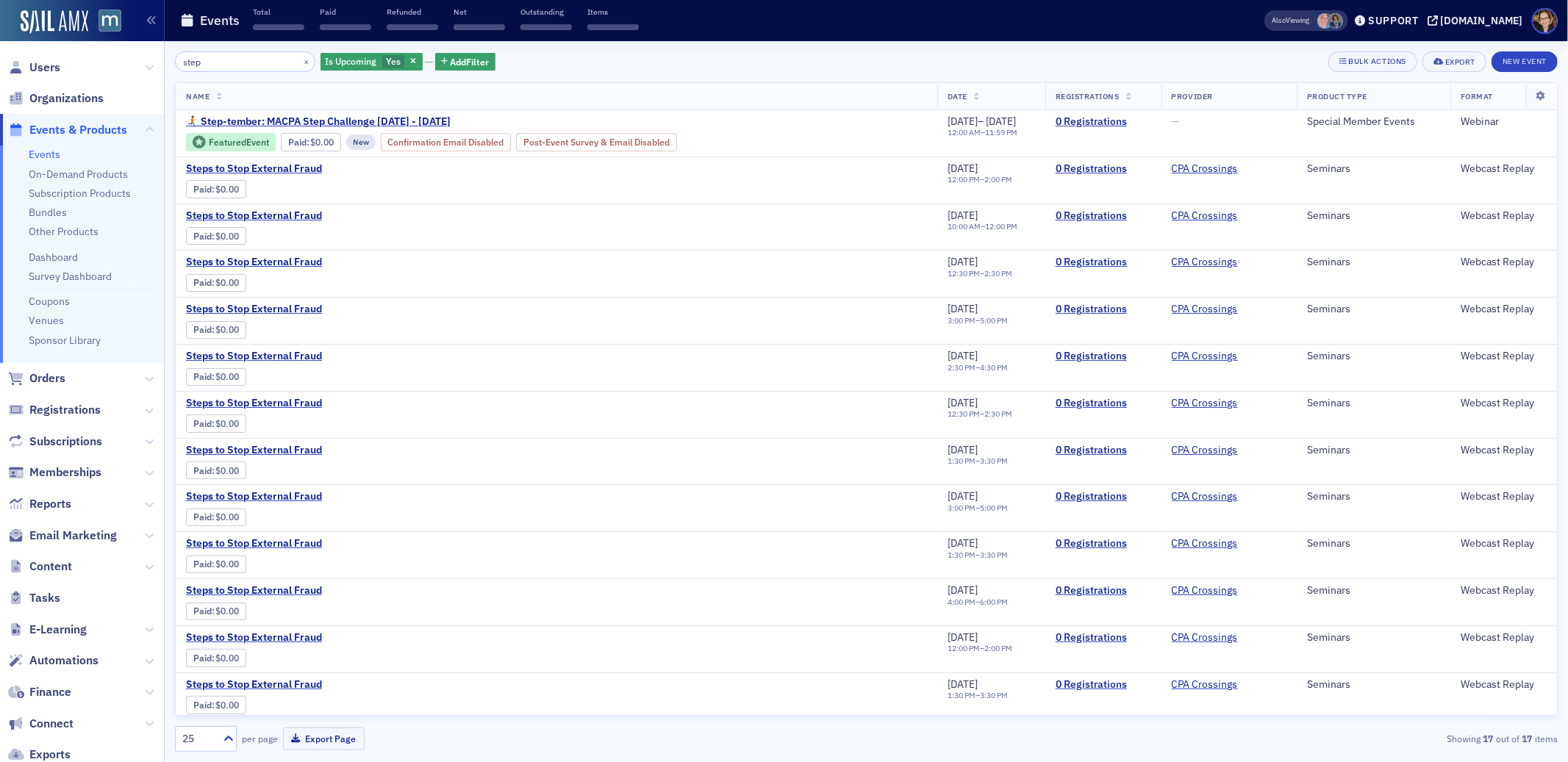
click at [244, 61] on input "step" at bounding box center [245, 62] width 141 height 20
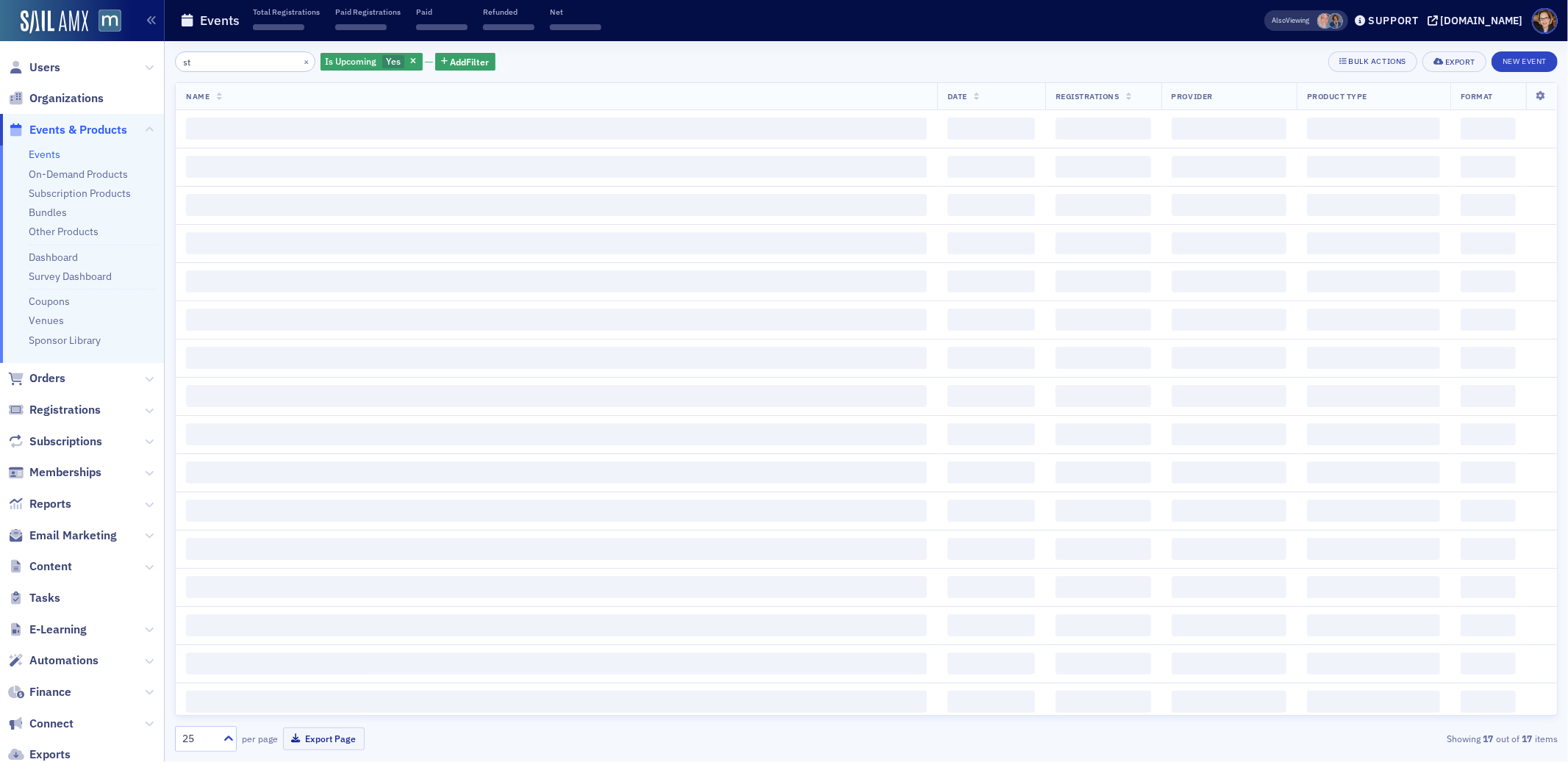
type input "s"
type input "e"
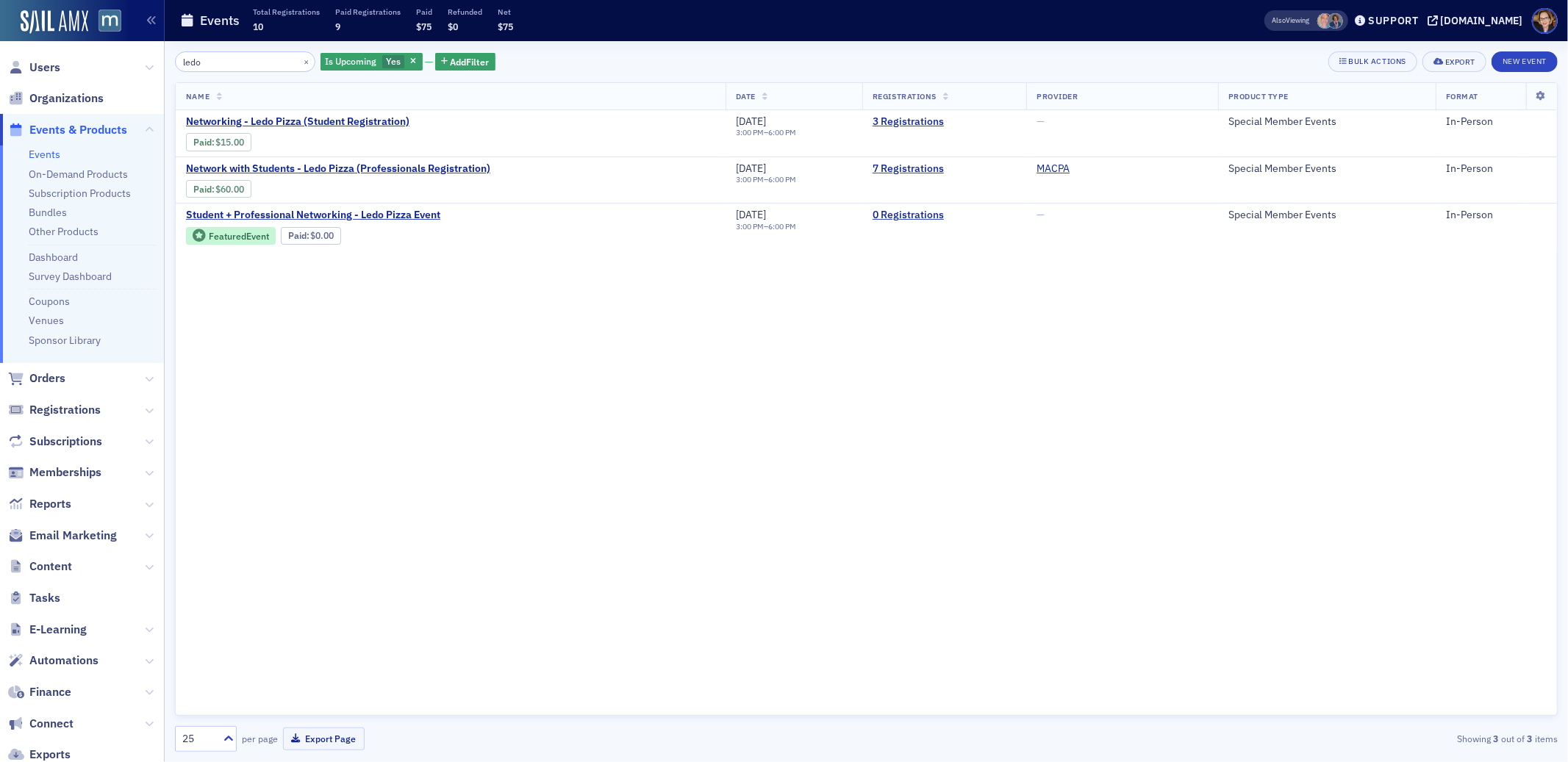
type input "ledo"
click at [57, 376] on span "Orders" at bounding box center [48, 379] width 36 height 16
